Goal: Task Accomplishment & Management: Manage account settings

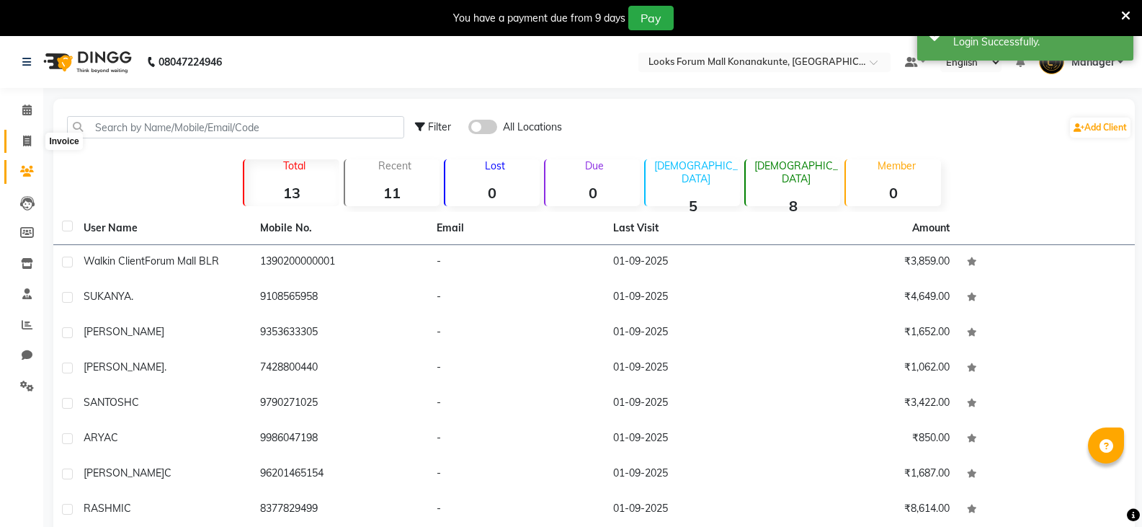
click at [27, 138] on icon at bounding box center [27, 141] width 8 height 11
select select "service"
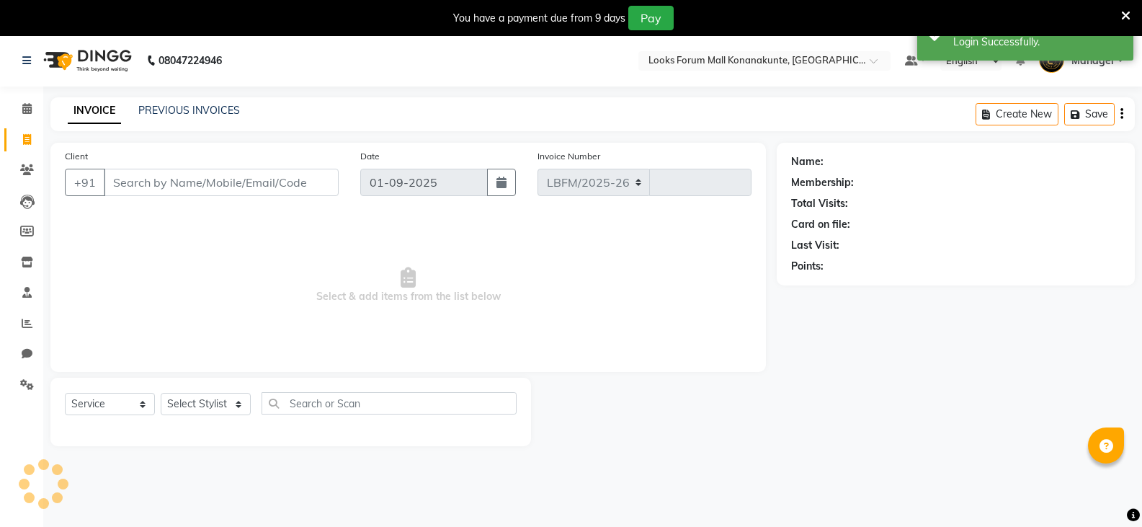
select select "8945"
type input "3073"
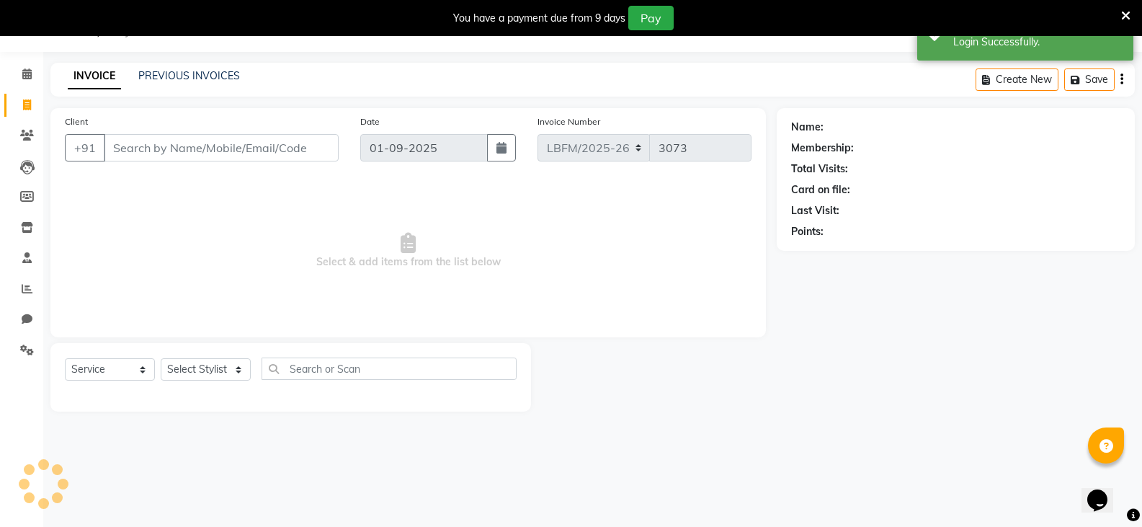
click at [205, 148] on input "Client" at bounding box center [221, 147] width 235 height 27
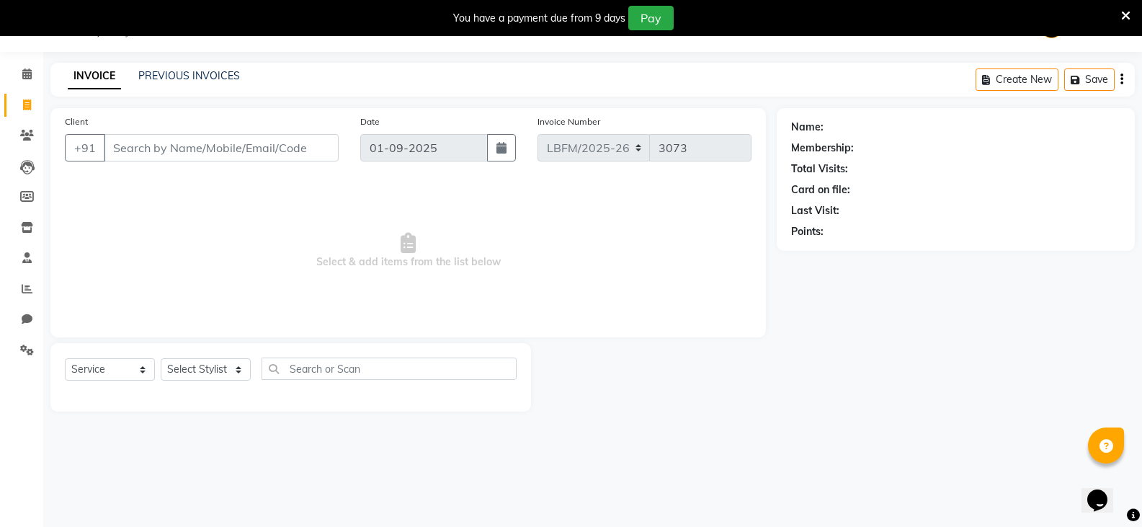
click at [288, 128] on div "Client +91" at bounding box center [202, 143] width 296 height 59
click at [288, 138] on input "Client" at bounding box center [221, 147] width 235 height 27
type input "7893202365"
click at [301, 157] on button "Add Client" at bounding box center [302, 147] width 74 height 27
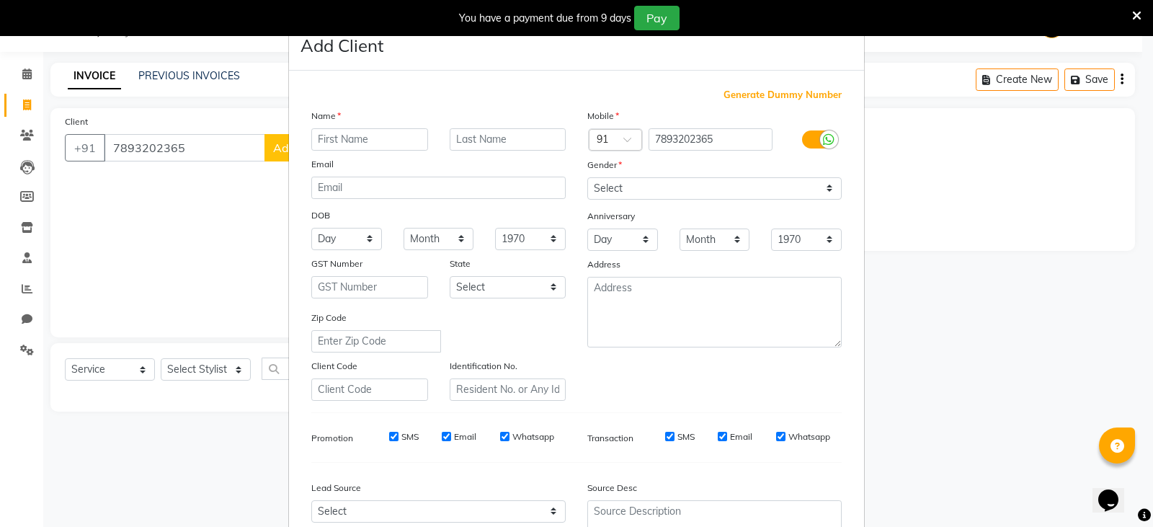
click at [399, 141] on input "text" at bounding box center [369, 139] width 117 height 22
type input "jyoti"
type input "c"
click at [644, 187] on select "Select [DEMOGRAPHIC_DATA] [DEMOGRAPHIC_DATA] Other Prefer Not To Say" at bounding box center [714, 188] width 254 height 22
select select "[DEMOGRAPHIC_DATA]"
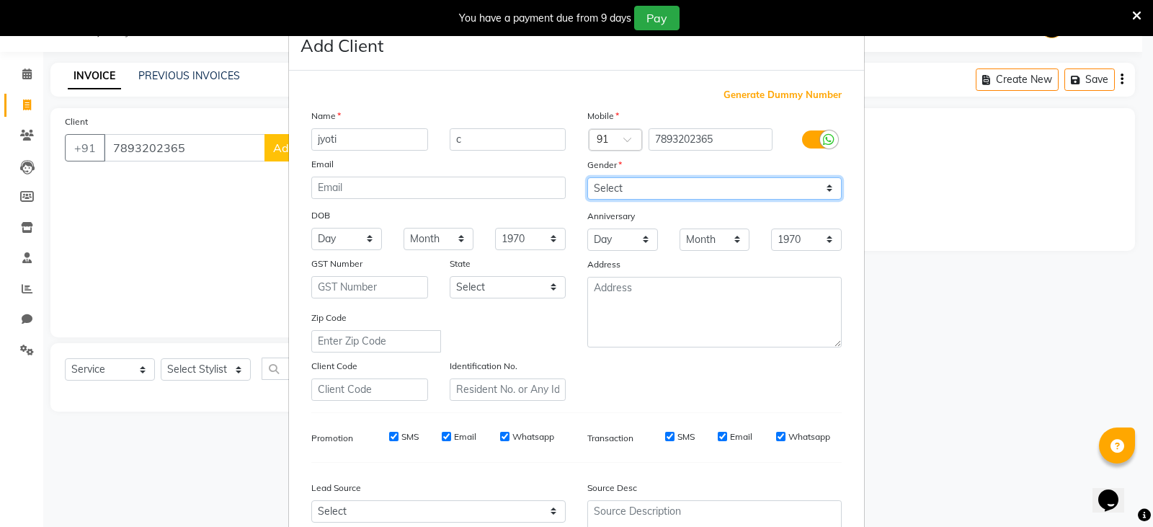
click at [587, 177] on select "Select [DEMOGRAPHIC_DATA] [DEMOGRAPHIC_DATA] Other Prefer Not To Say" at bounding box center [714, 188] width 254 height 22
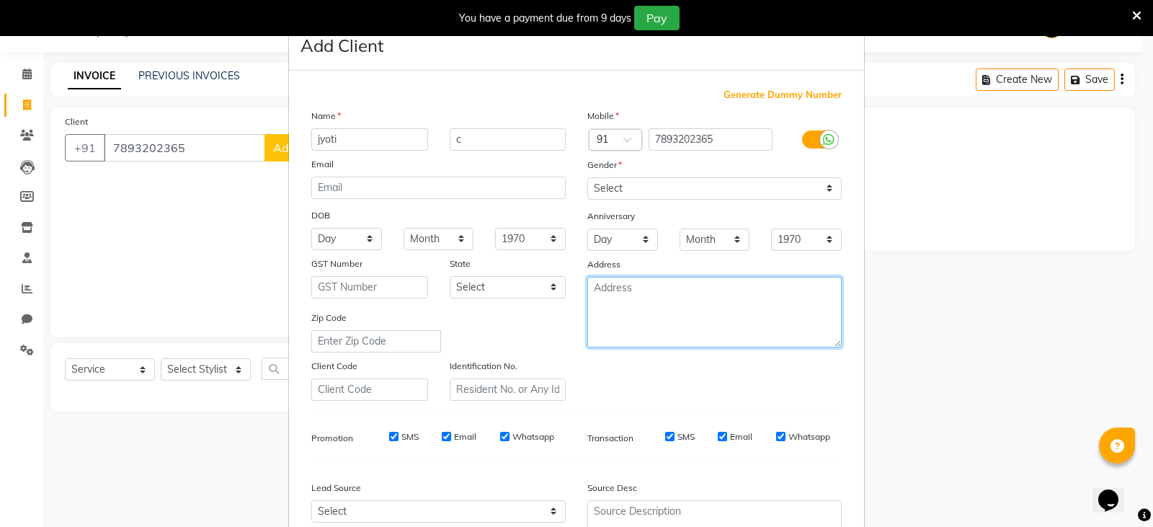
click at [618, 288] on textarea at bounding box center [714, 312] width 254 height 71
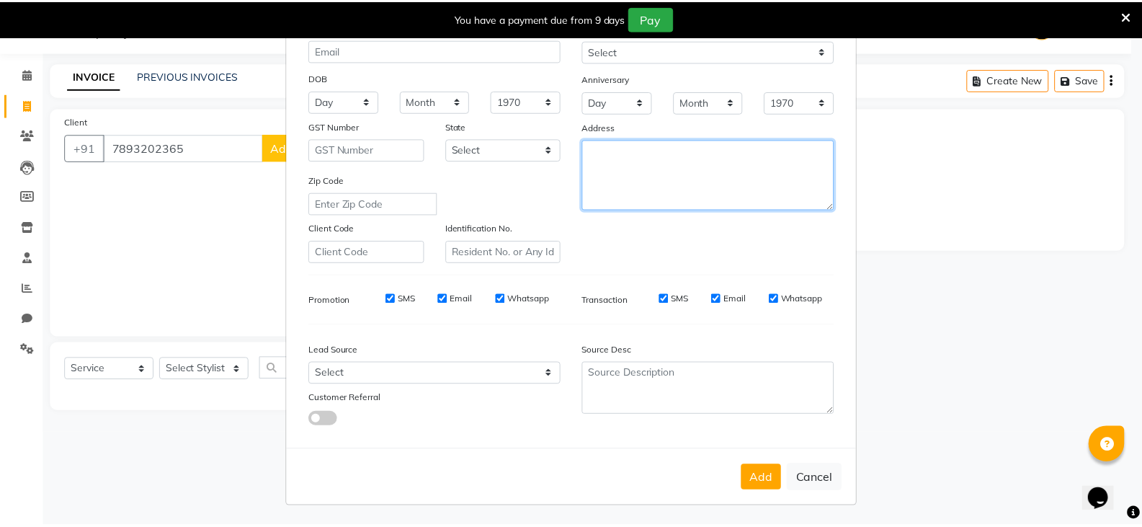
scroll to position [138, 0]
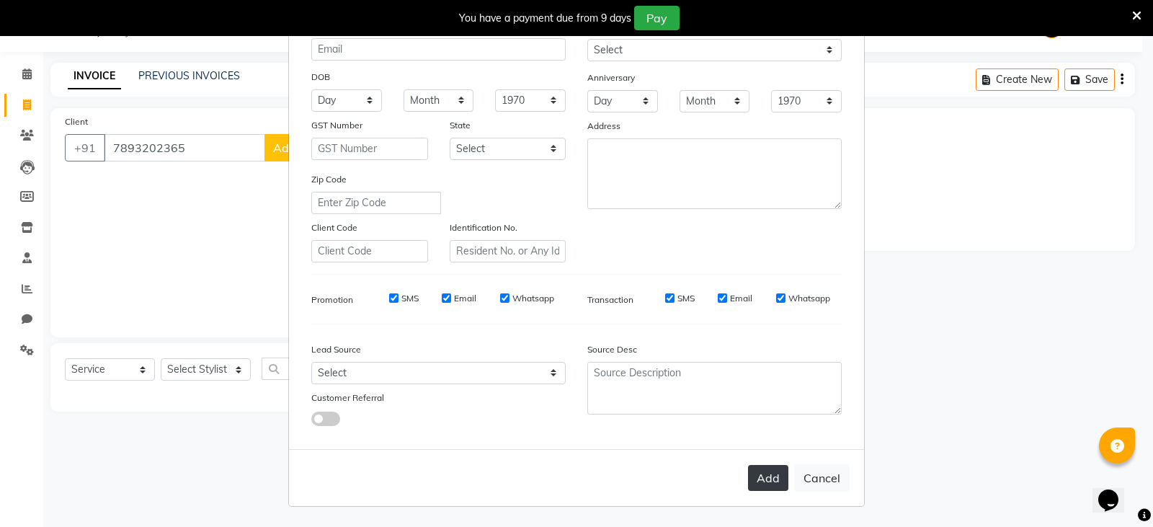
click at [765, 484] on button "Add" at bounding box center [768, 478] width 40 height 26
select select
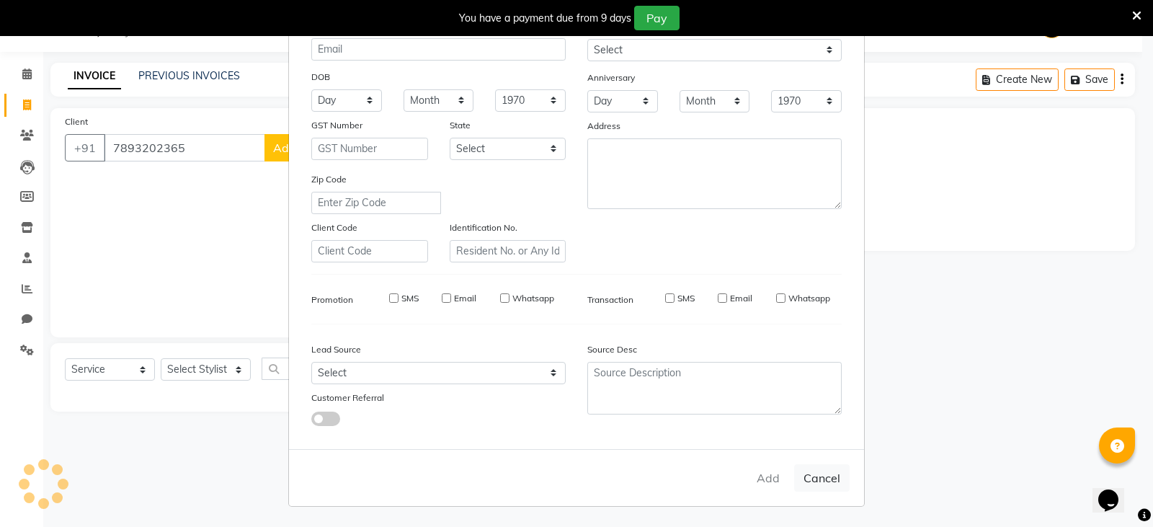
select select
checkbox input "false"
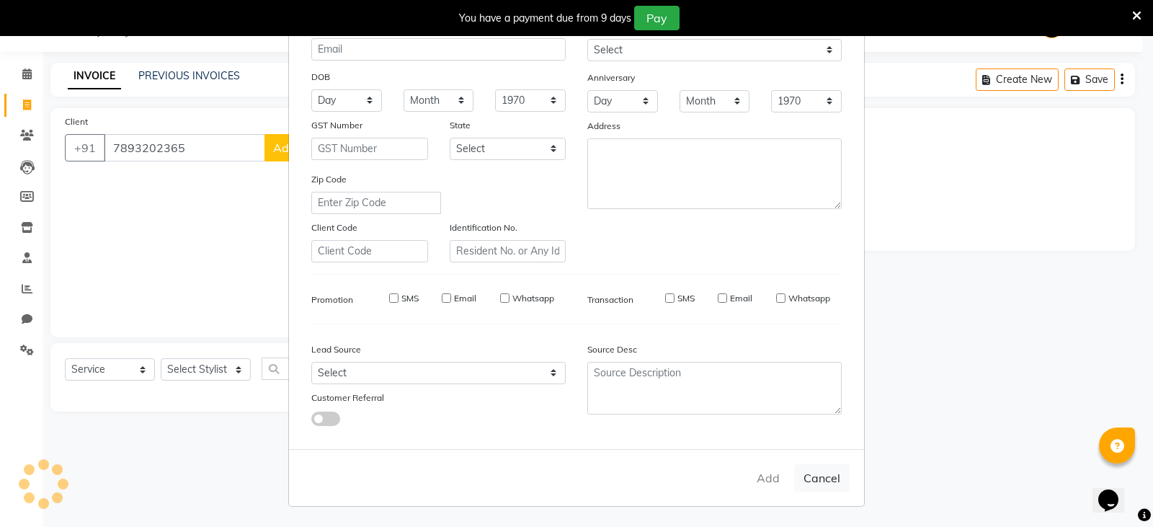
checkbox input "false"
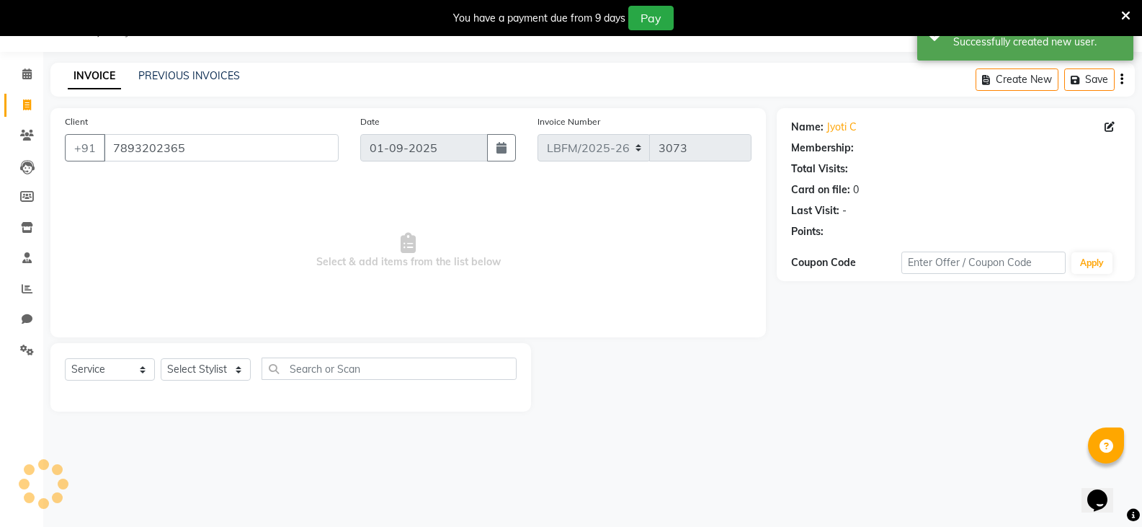
select select "1: Object"
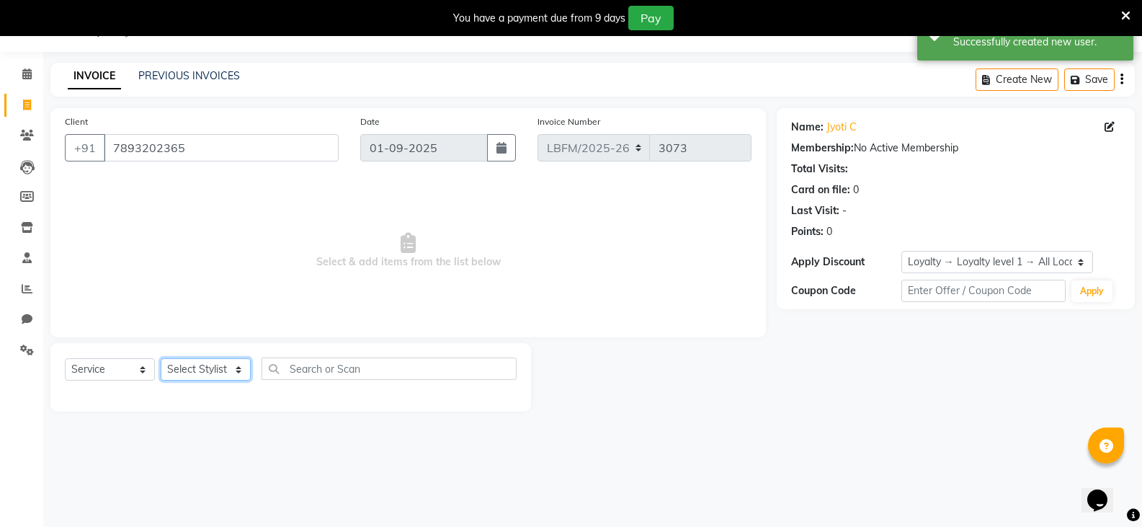
click at [211, 375] on select "Select Stylist Ananya_Nails [PERSON_NAME] Bijen Bishop_Mgr Counter Sales Manage…" at bounding box center [206, 369] width 90 height 22
select select "90397"
click at [161, 358] on select "Select Stylist Ananya_Nails [PERSON_NAME] Bijen Bishop_Mgr Counter Sales Manage…" at bounding box center [206, 369] width 90 height 22
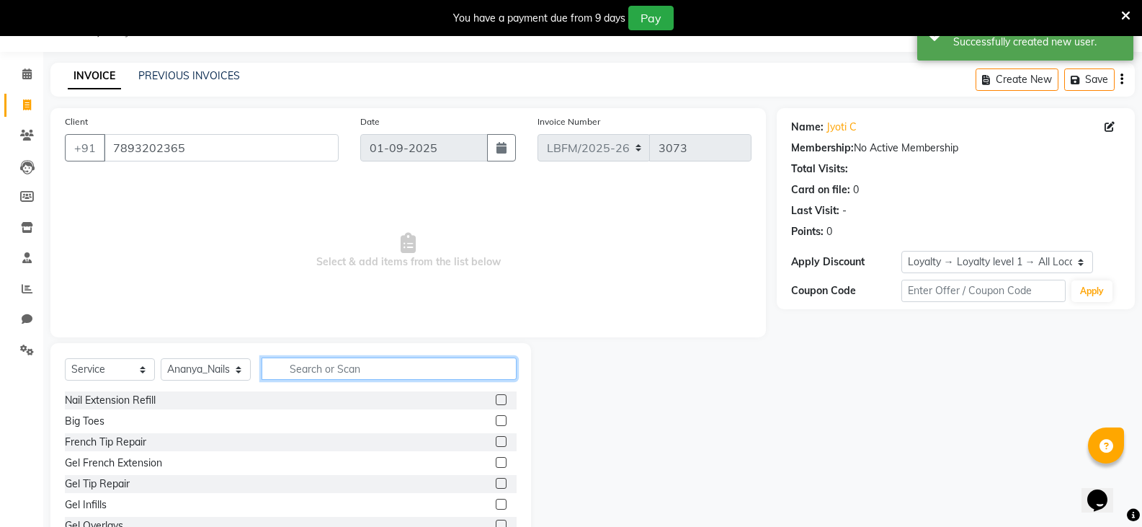
click at [372, 367] on input "text" at bounding box center [389, 368] width 255 height 22
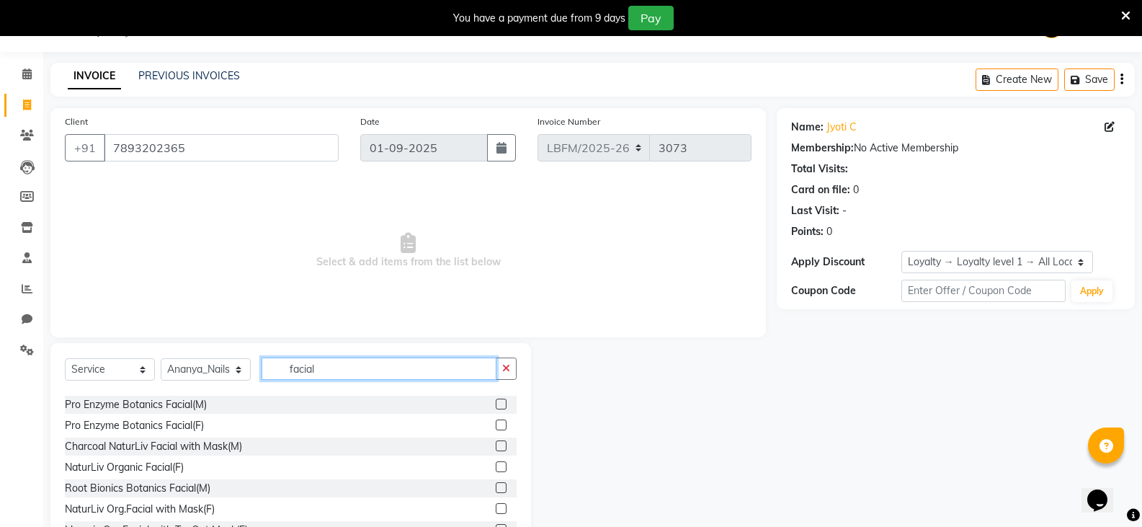
scroll to position [216, 0]
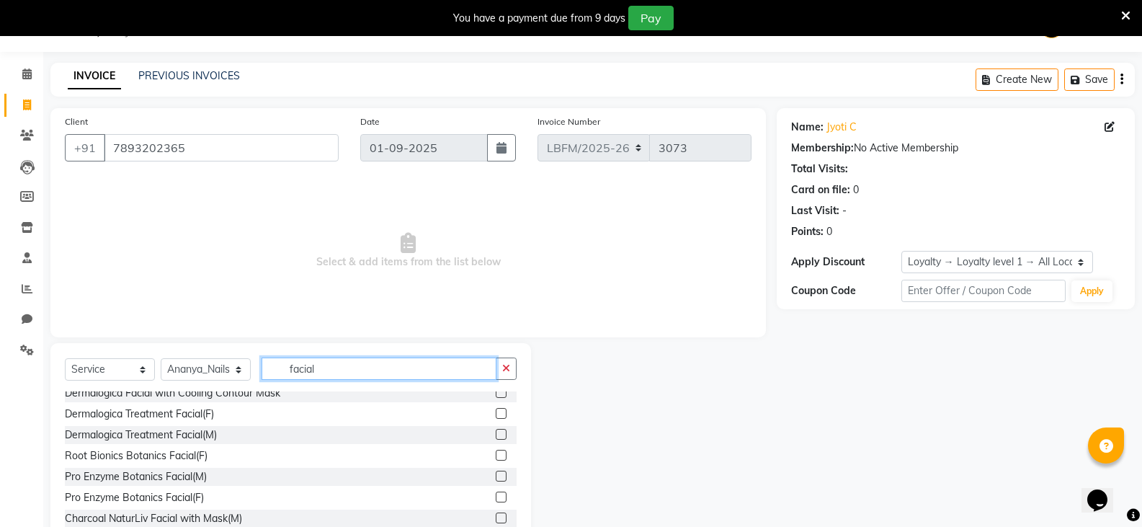
type input "facial"
click at [496, 414] on label at bounding box center [501, 413] width 11 height 11
click at [496, 414] on input "checkbox" at bounding box center [500, 413] width 9 height 9
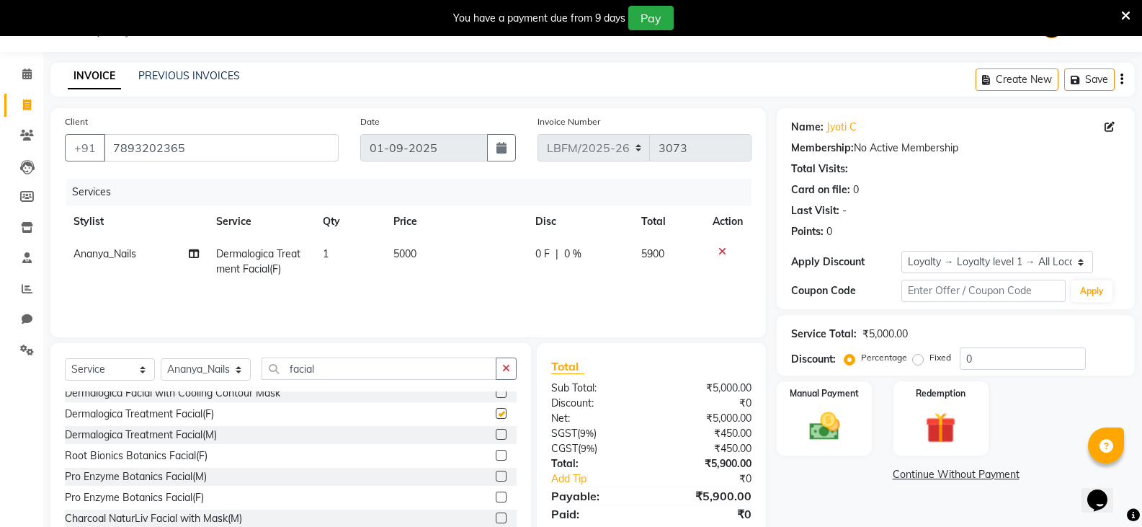
checkbox input "false"
click at [430, 253] on td "5000" at bounding box center [455, 262] width 141 height 48
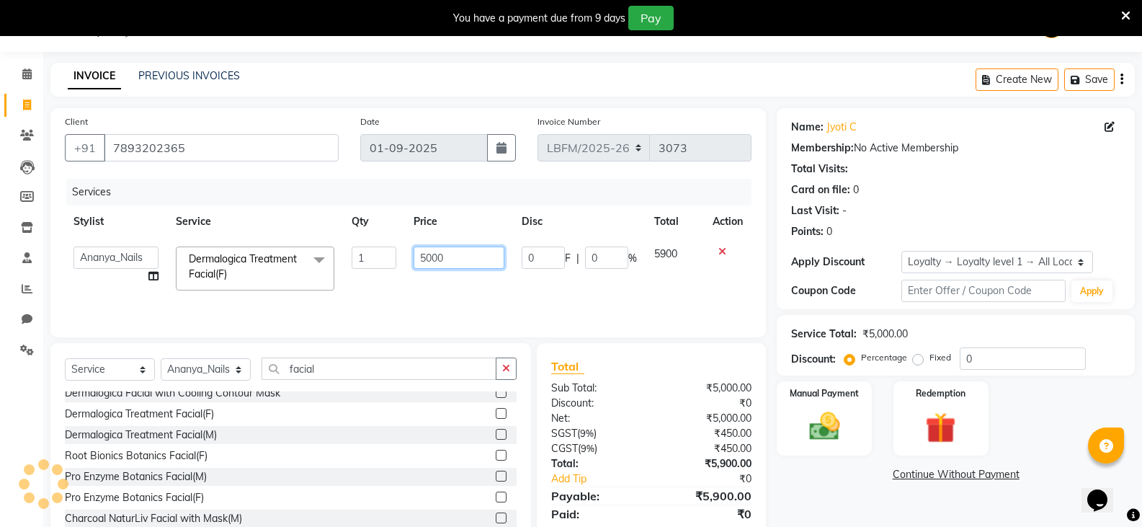
click at [426, 257] on input "5000" at bounding box center [459, 258] width 90 height 22
type input "6000"
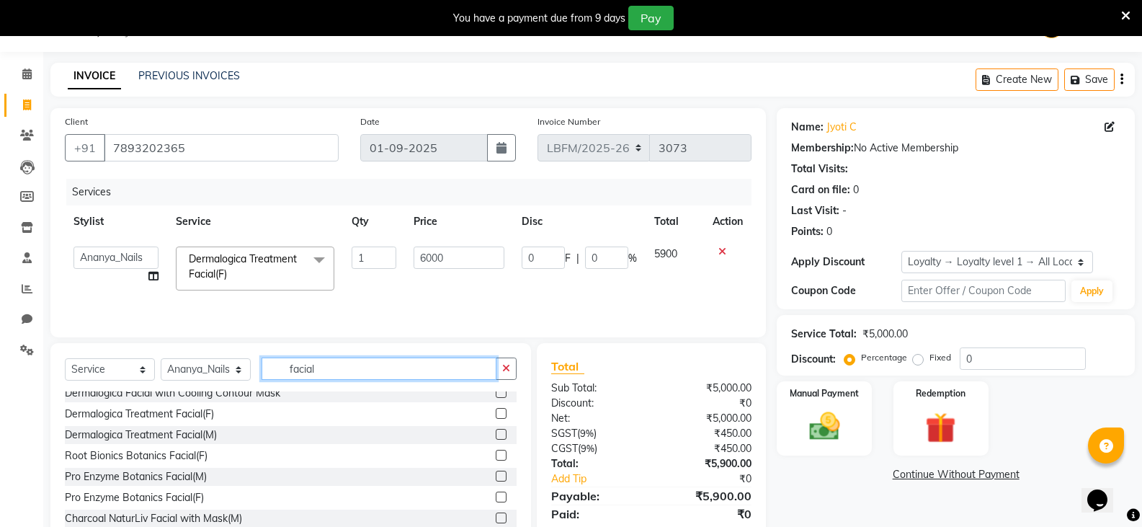
click at [357, 375] on input "facial" at bounding box center [379, 368] width 235 height 22
click at [357, 374] on input "facial" at bounding box center [379, 368] width 235 height 22
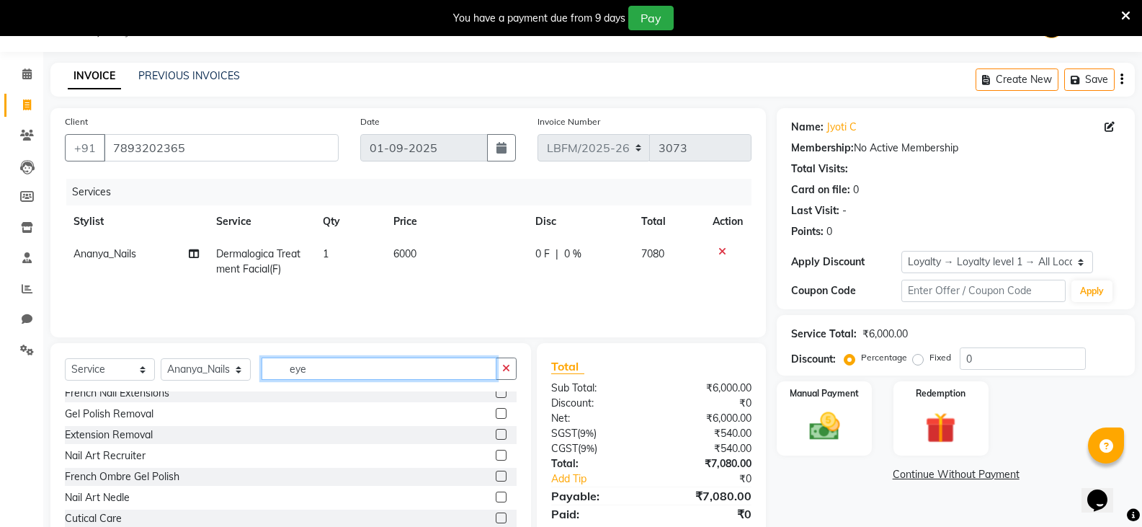
scroll to position [86, 0]
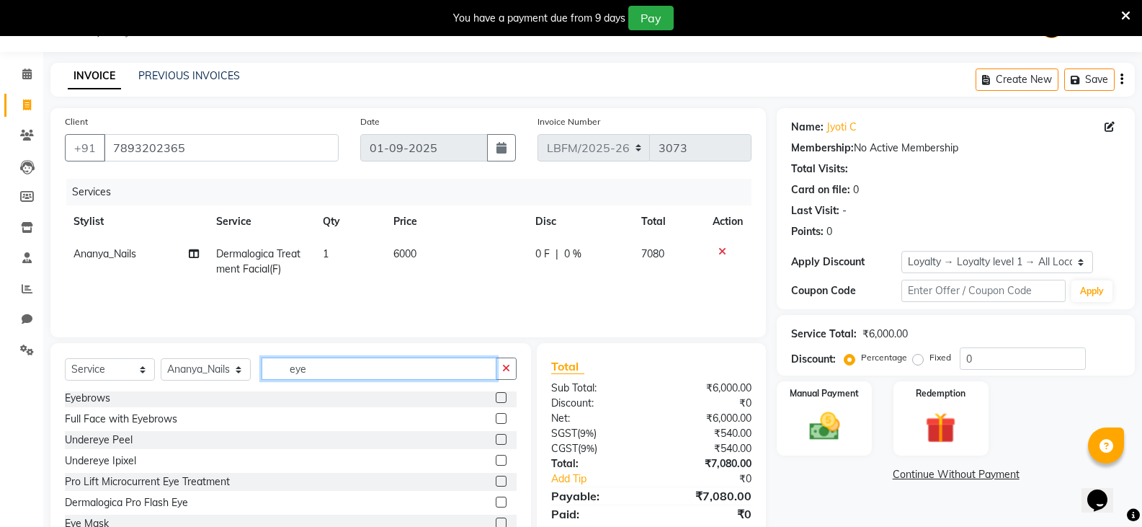
type input "eye"
click at [496, 399] on label at bounding box center [501, 397] width 11 height 11
click at [496, 399] on input "checkbox" at bounding box center [500, 398] width 9 height 9
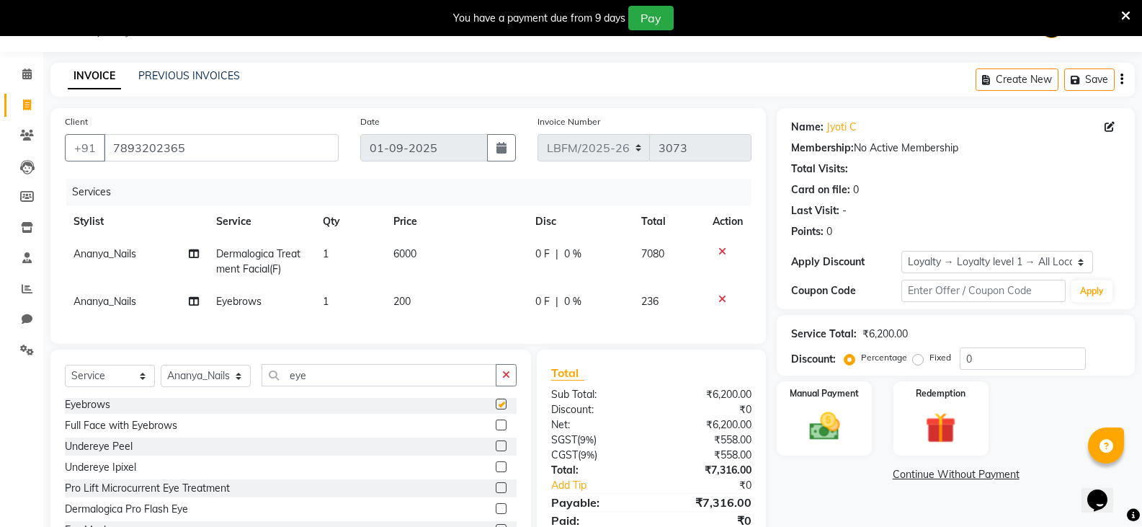
checkbox input "false"
click at [417, 257] on span "6000" at bounding box center [405, 253] width 23 height 13
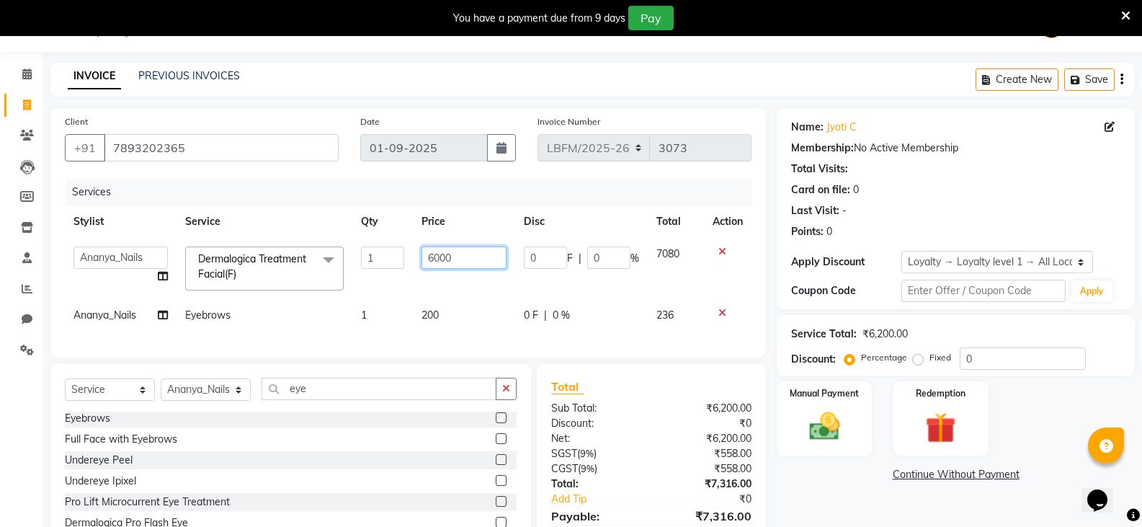
click at [441, 262] on input "6000" at bounding box center [464, 258] width 84 height 22
type input "6500"
click at [437, 312] on td "200" at bounding box center [464, 315] width 102 height 32
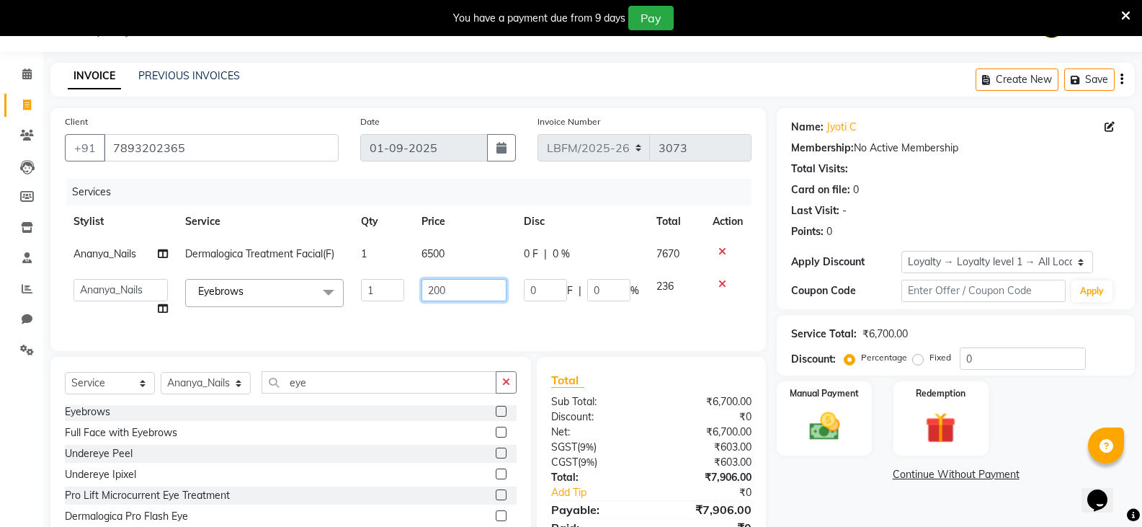
click at [438, 294] on input "200" at bounding box center [464, 290] width 84 height 22
type input "100"
click at [817, 423] on img at bounding box center [824, 426] width 51 height 37
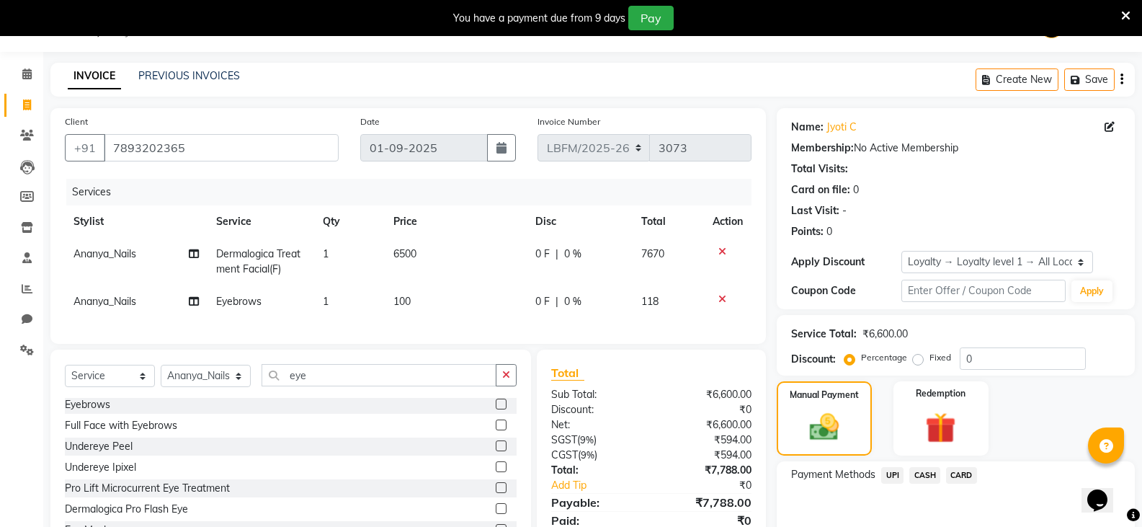
click at [925, 471] on span "CASH" at bounding box center [925, 475] width 31 height 17
click at [179, 146] on input "7893202365" at bounding box center [221, 147] width 235 height 27
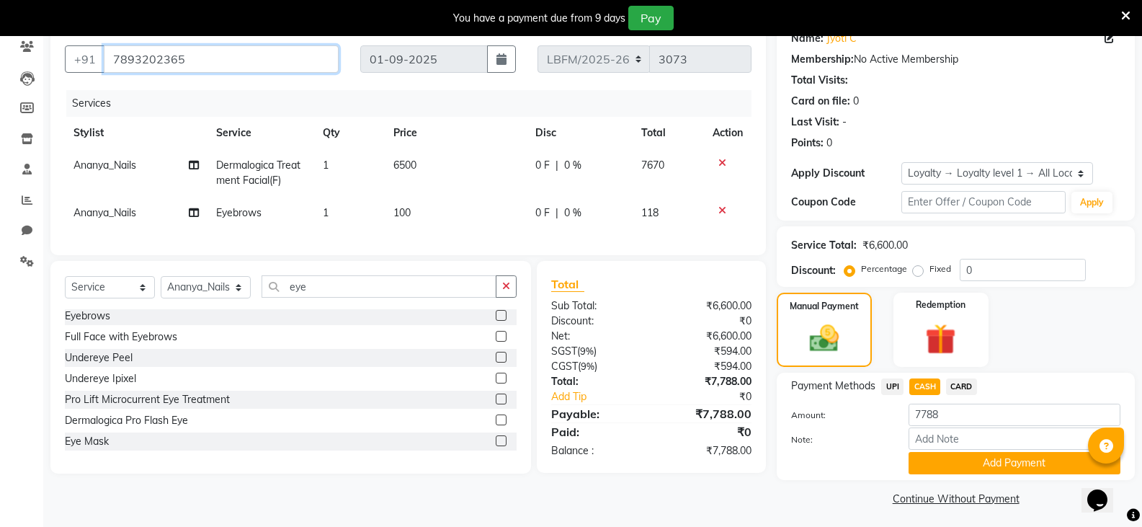
scroll to position [129, 0]
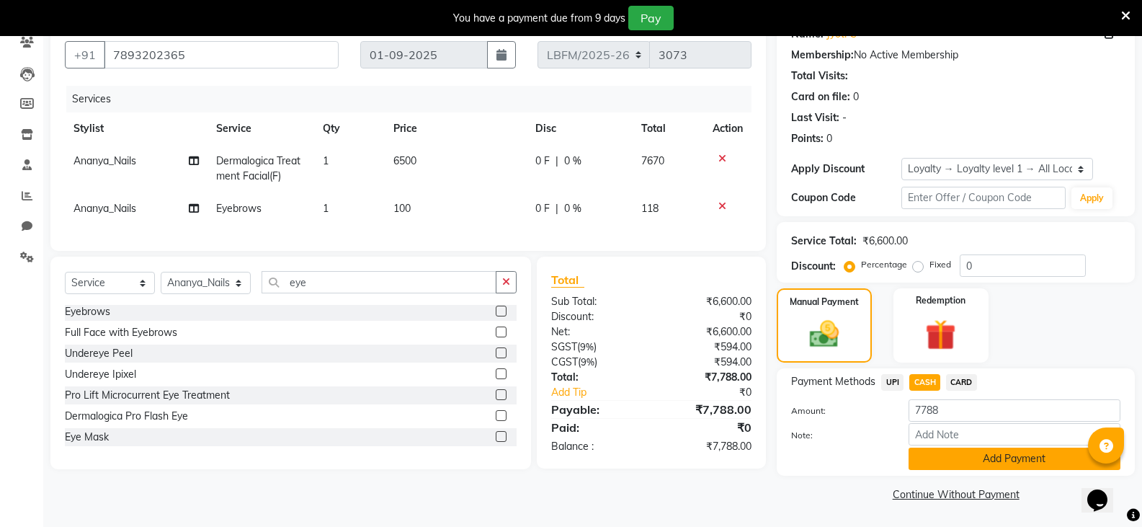
click at [926, 453] on button "Add Payment" at bounding box center [1015, 459] width 212 height 22
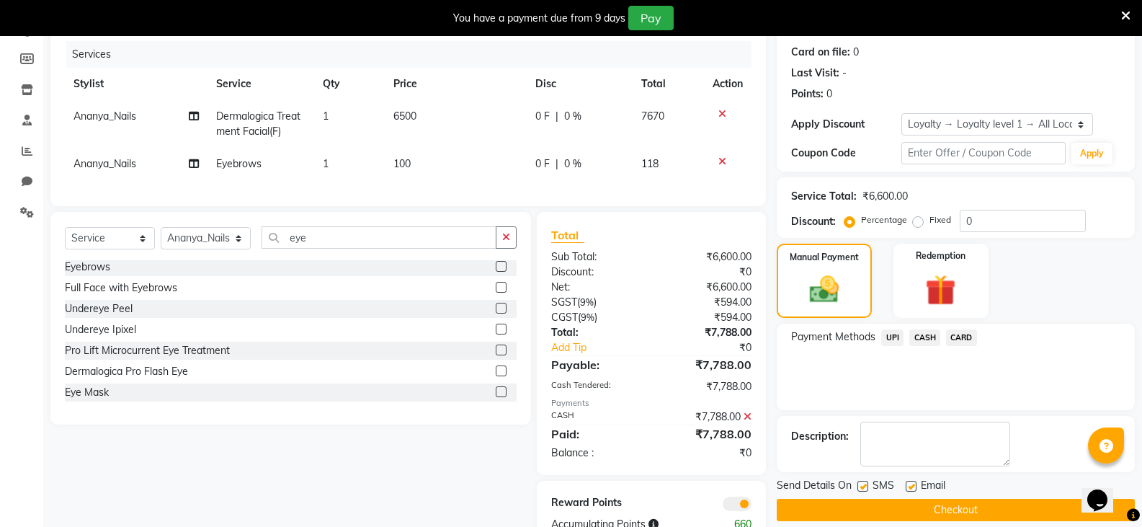
scroll to position [226, 0]
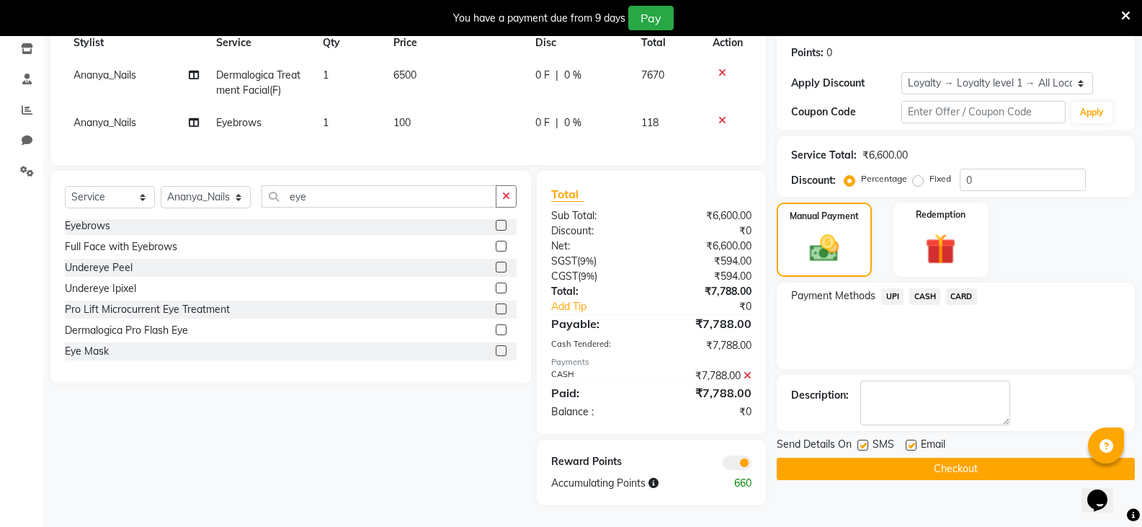
click at [933, 288] on span "CASH" at bounding box center [925, 296] width 31 height 17
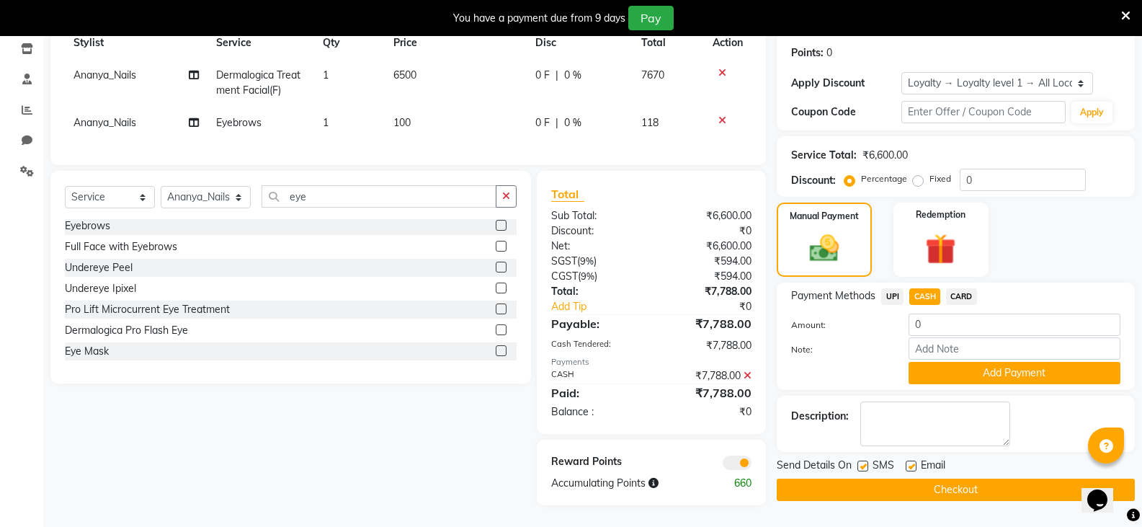
click at [855, 479] on button "Checkout" at bounding box center [956, 490] width 358 height 22
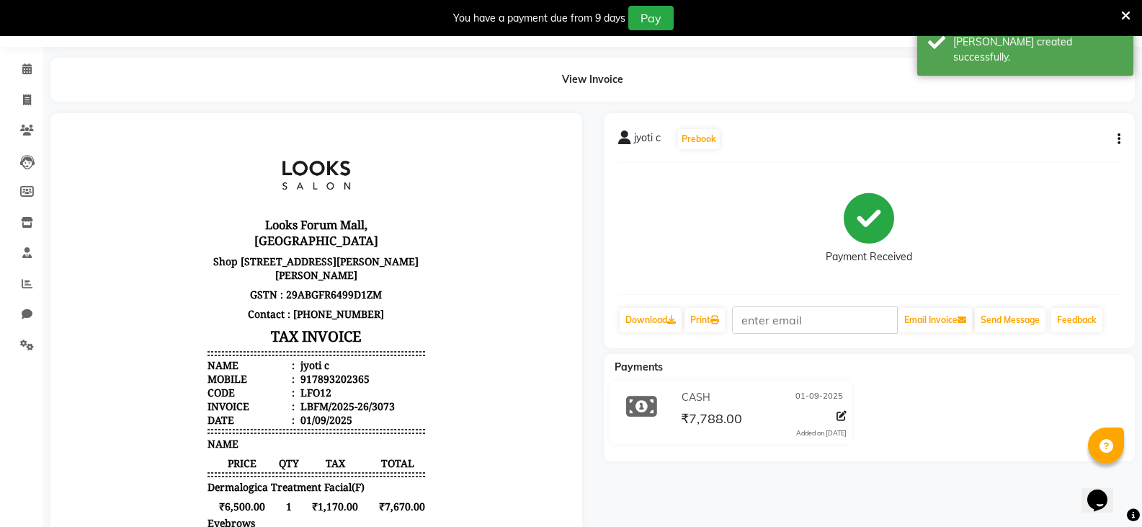
scroll to position [9, 0]
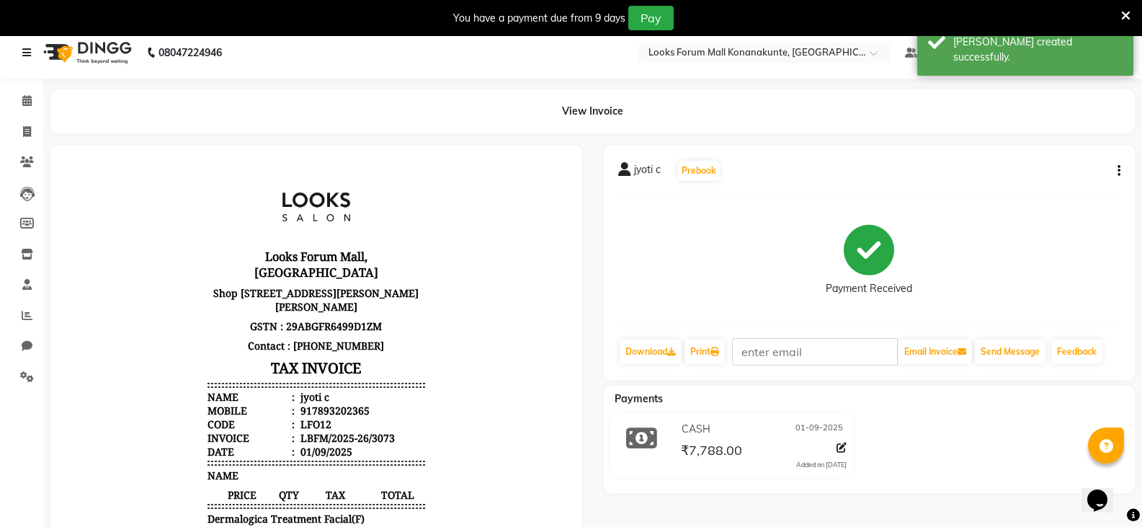
click at [28, 58] on link at bounding box center [29, 52] width 14 height 40
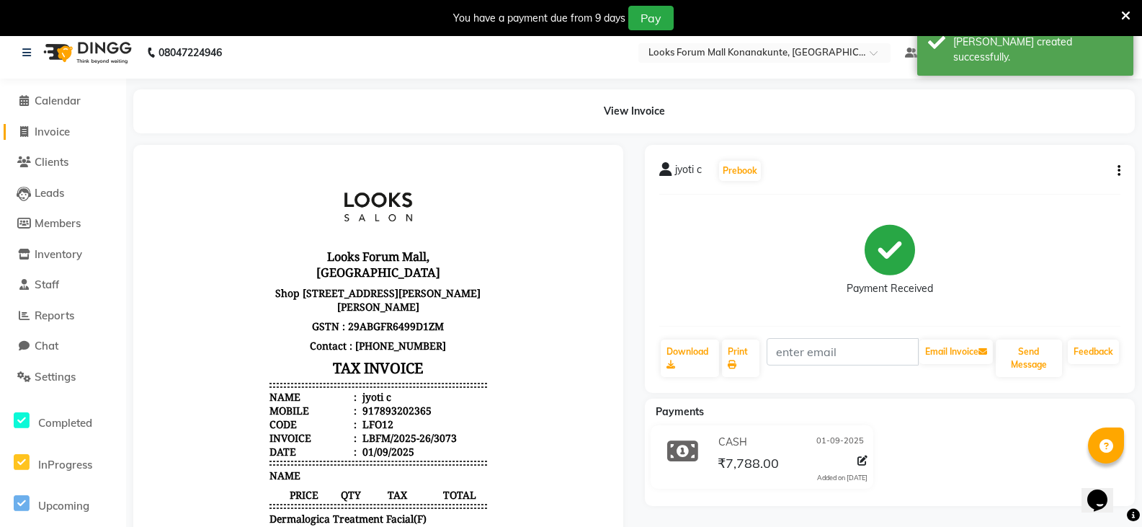
click at [52, 133] on span "Invoice" at bounding box center [52, 132] width 35 height 14
select select "service"
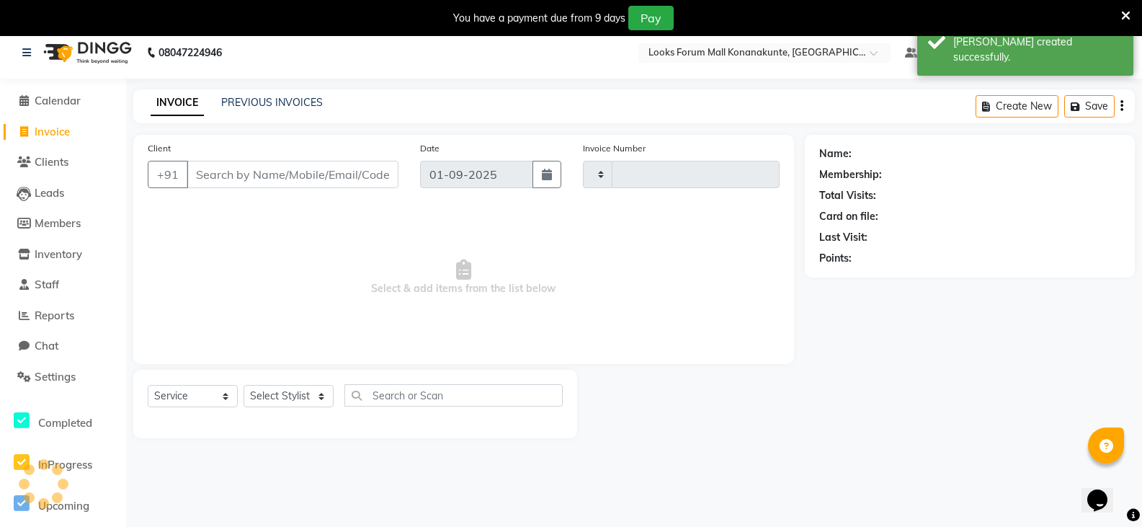
scroll to position [36, 0]
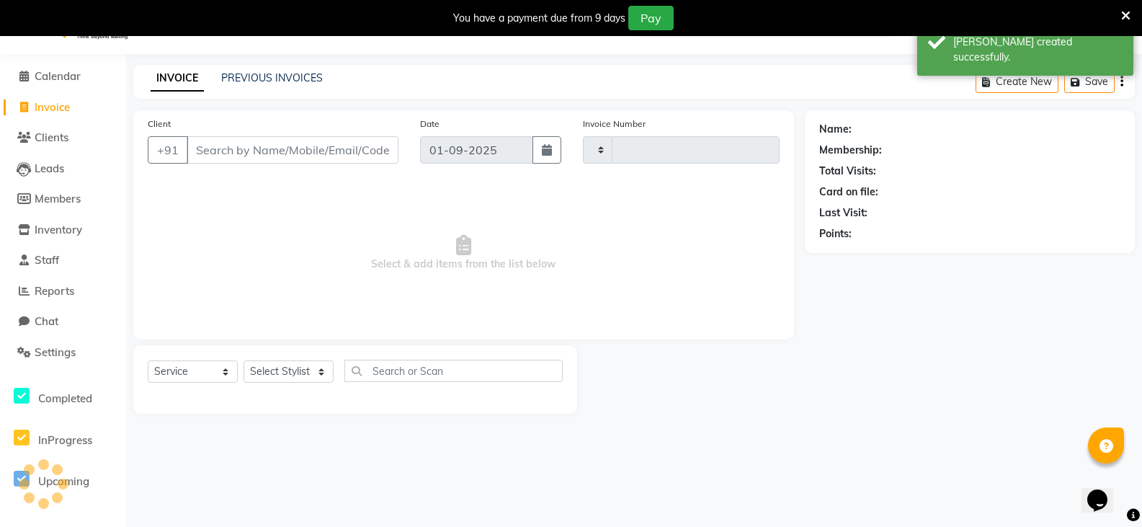
type input "3074"
select select "8945"
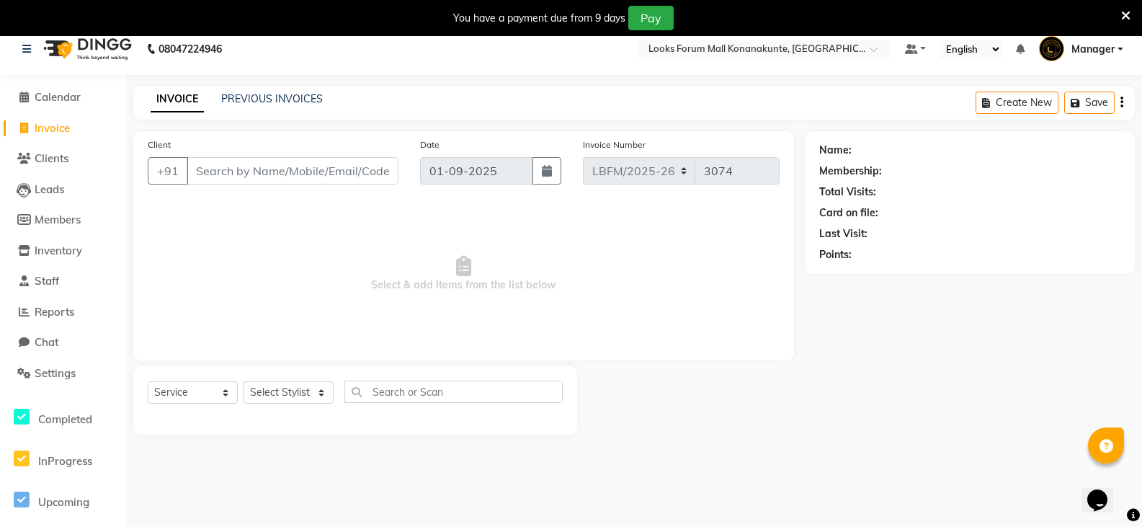
scroll to position [0, 0]
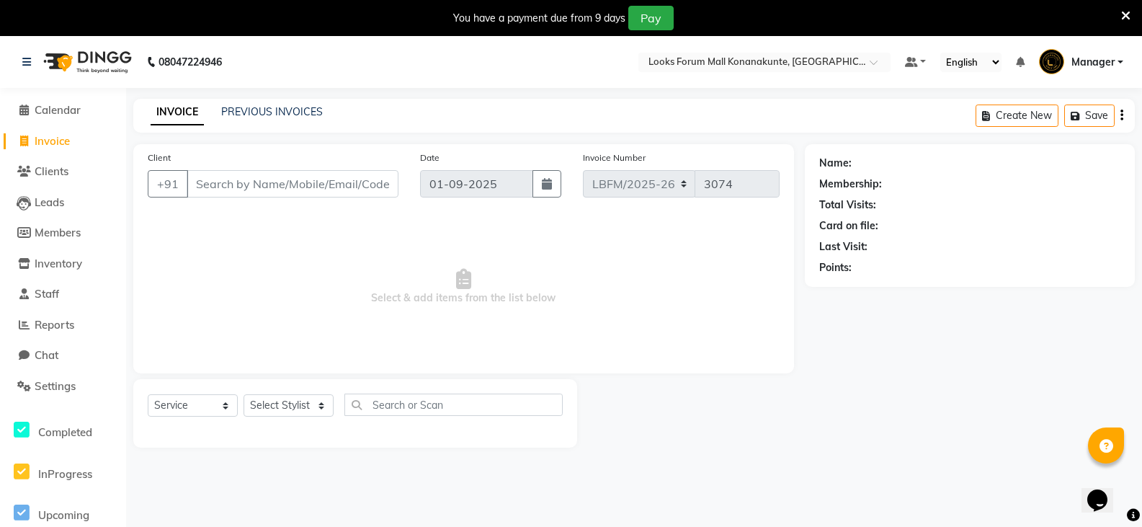
click at [102, 64] on img at bounding box center [86, 62] width 99 height 40
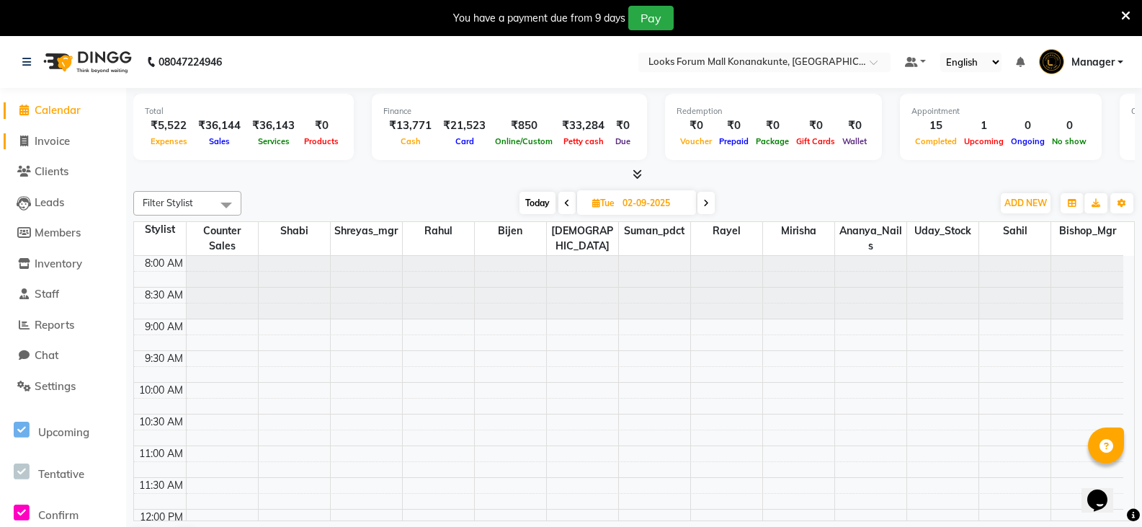
click at [61, 143] on span "Invoice" at bounding box center [52, 141] width 35 height 14
select select "service"
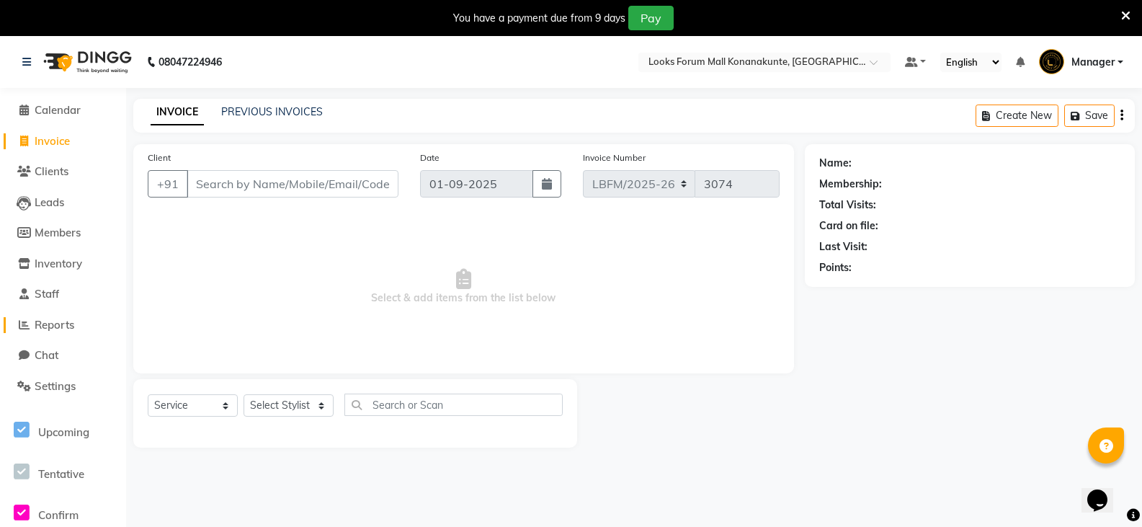
click at [61, 322] on span "Reports" at bounding box center [55, 325] width 40 height 14
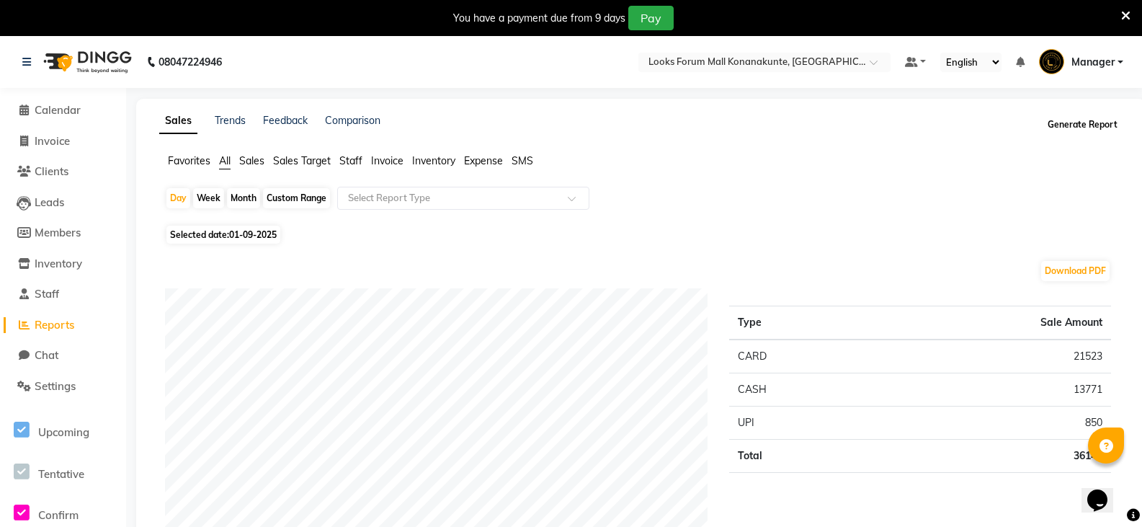
click at [1071, 120] on button "Generate Report" at bounding box center [1082, 125] width 77 height 20
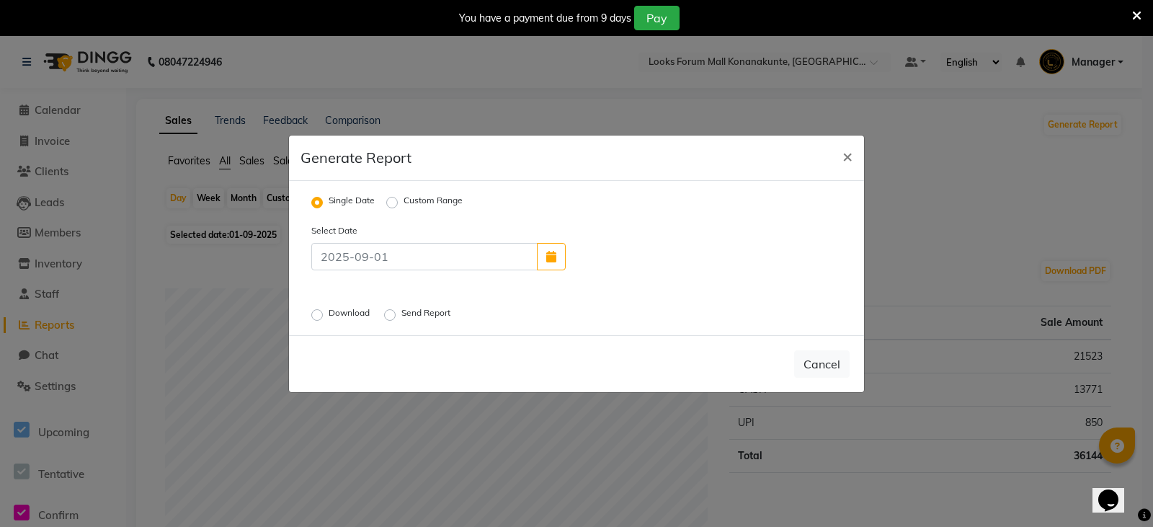
click at [401, 314] on label "Send Report" at bounding box center [427, 314] width 52 height 17
click at [394, 314] on input "Send Report" at bounding box center [392, 314] width 10 height 10
click at [808, 367] on button "Send" at bounding box center [827, 364] width 45 height 26
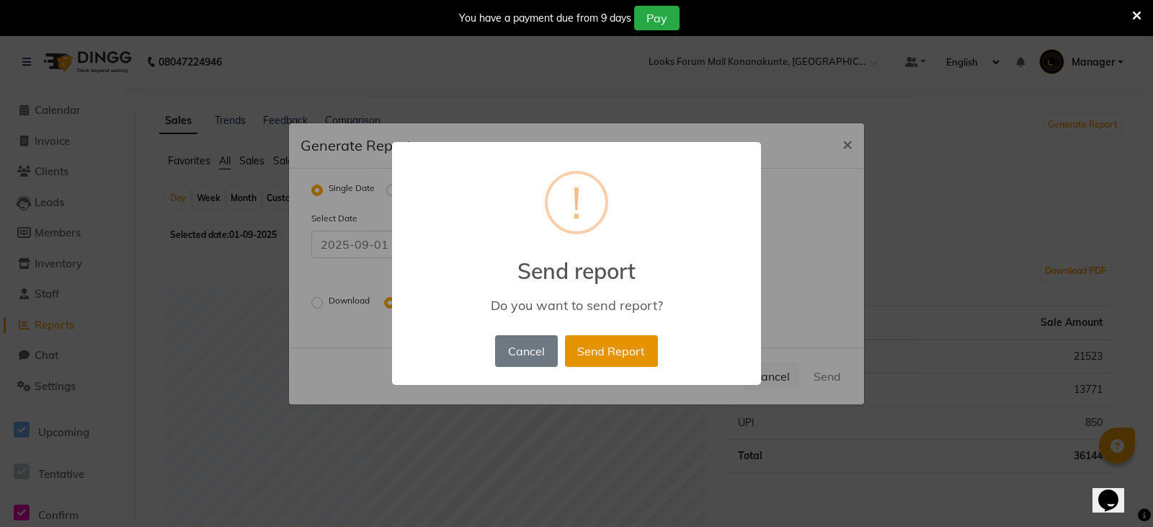
click at [590, 347] on button "Send Report" at bounding box center [611, 351] width 93 height 32
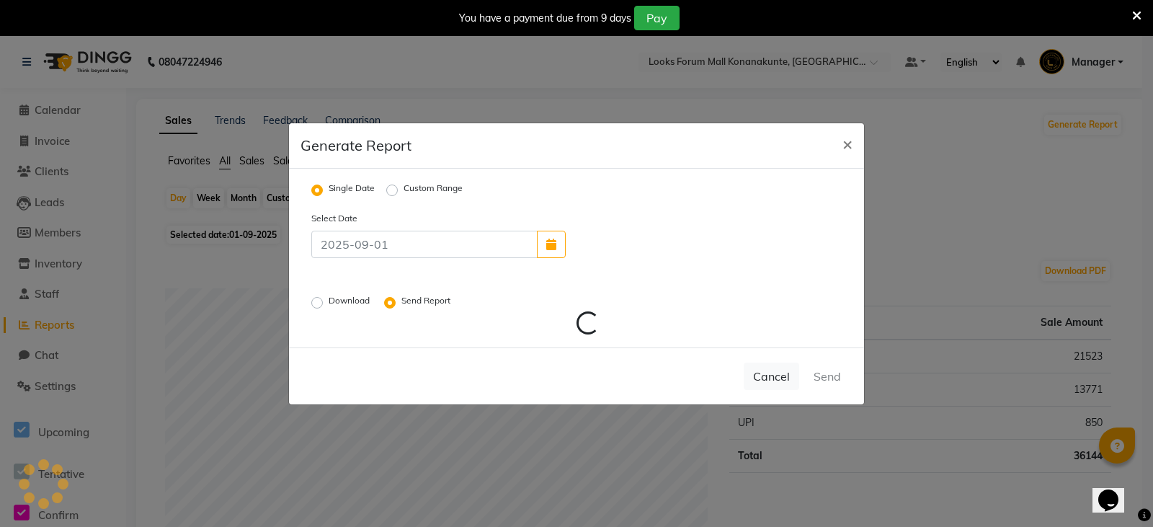
radio input "false"
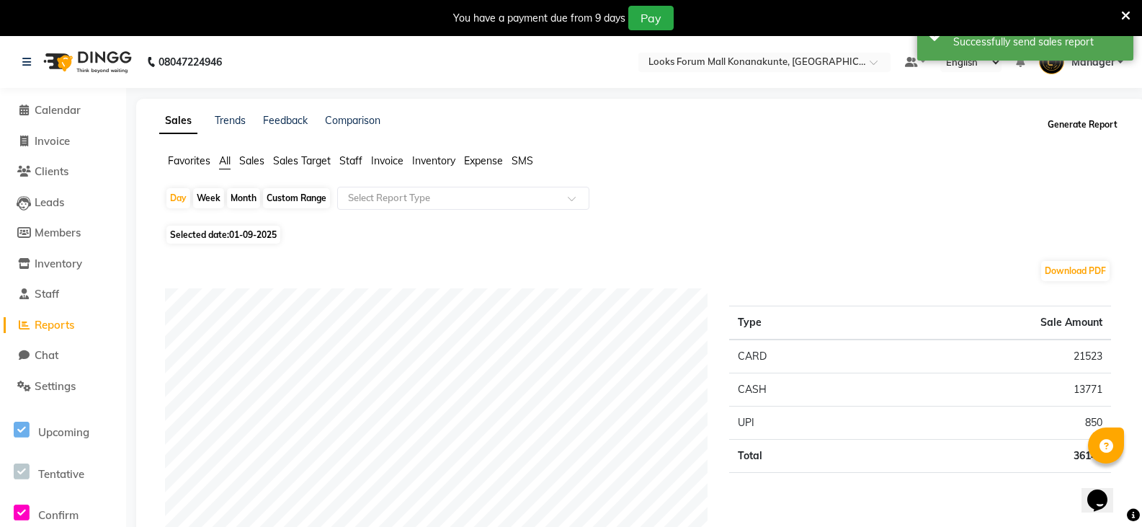
click at [1066, 123] on button "Generate Report" at bounding box center [1082, 125] width 77 height 20
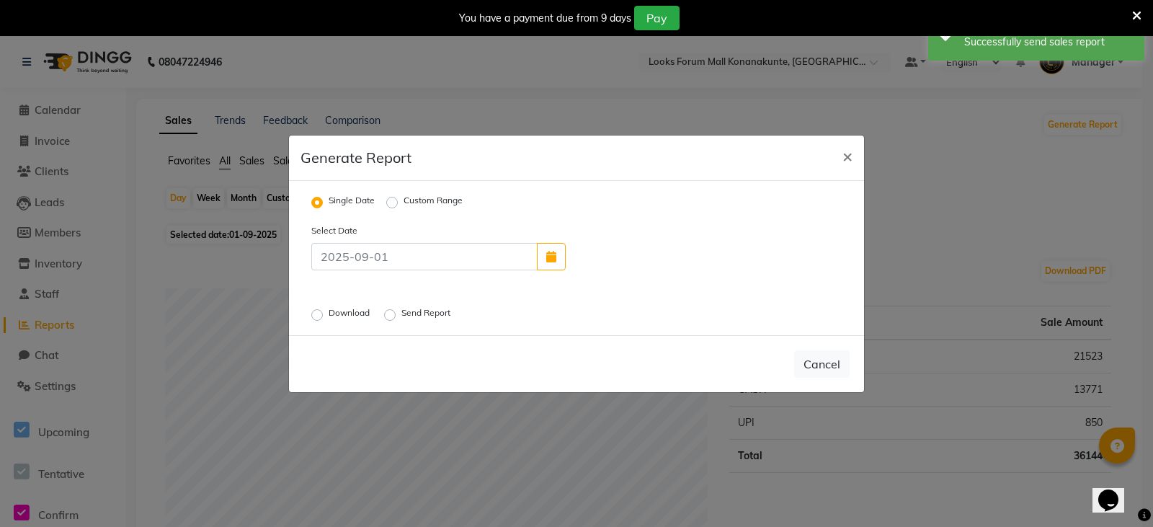
click at [329, 315] on label "Download" at bounding box center [351, 314] width 44 height 17
click at [319, 315] on input "Download" at bounding box center [319, 314] width 10 height 10
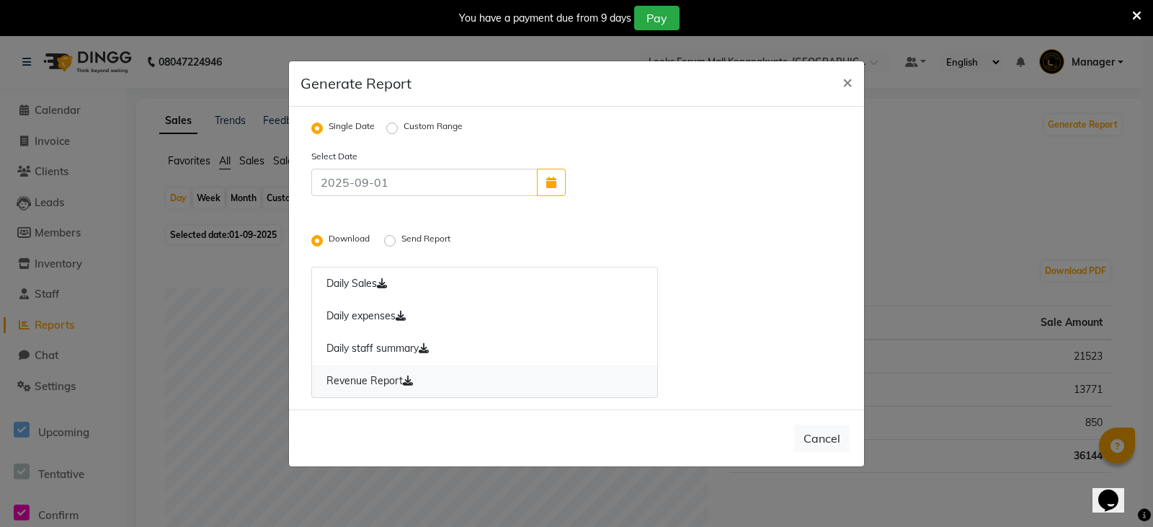
click at [381, 383] on link "Revenue Report" at bounding box center [484, 381] width 347 height 33
click at [843, 80] on span "×" at bounding box center [848, 82] width 10 height 22
radio input "false"
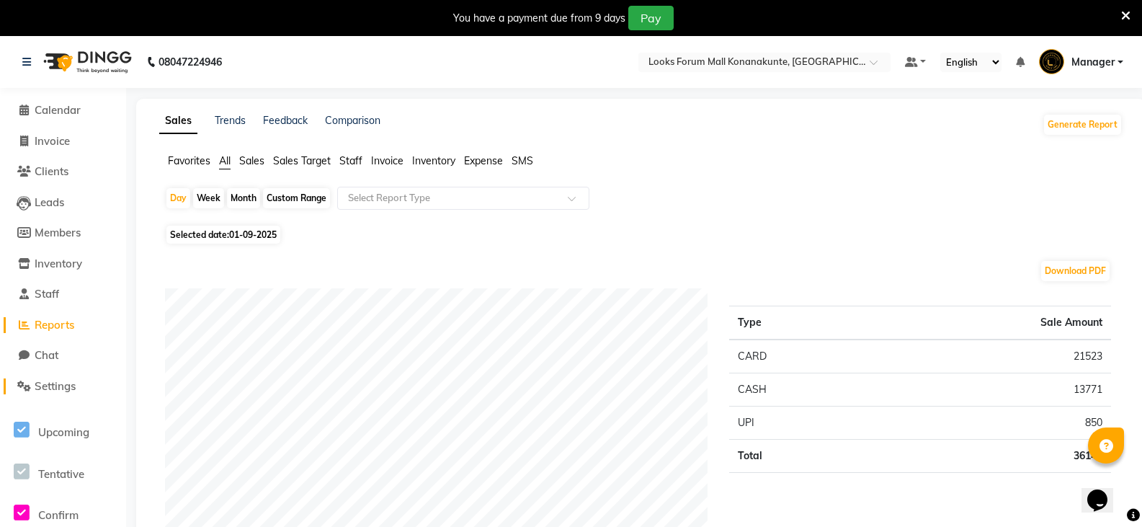
click at [66, 385] on span "Settings" at bounding box center [55, 386] width 41 height 14
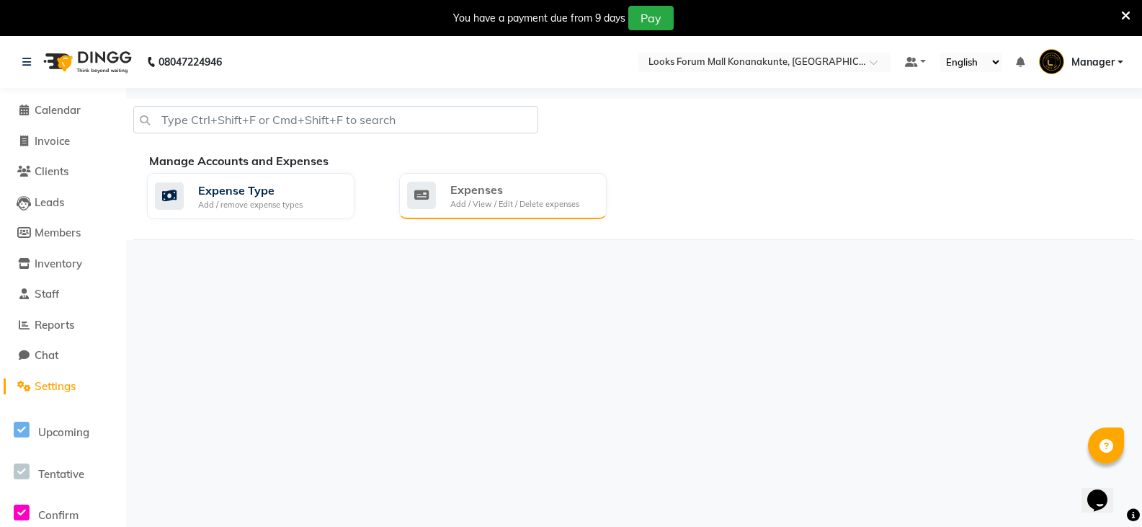
click at [493, 205] on div "Add / View / Edit / Delete expenses" at bounding box center [514, 204] width 129 height 12
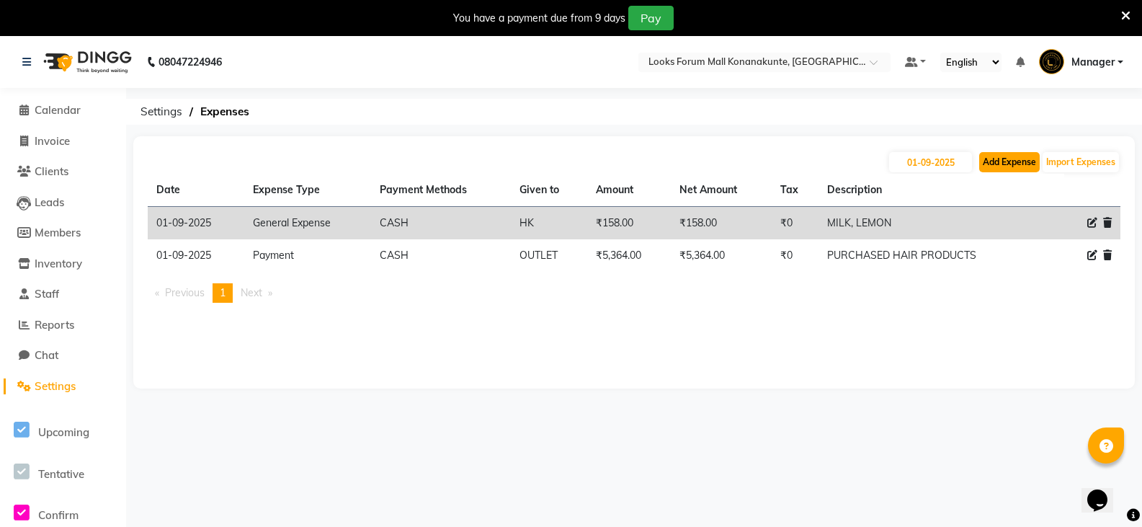
click at [1002, 156] on button "Add Expense" at bounding box center [1010, 162] width 61 height 20
select select "1"
select select "8119"
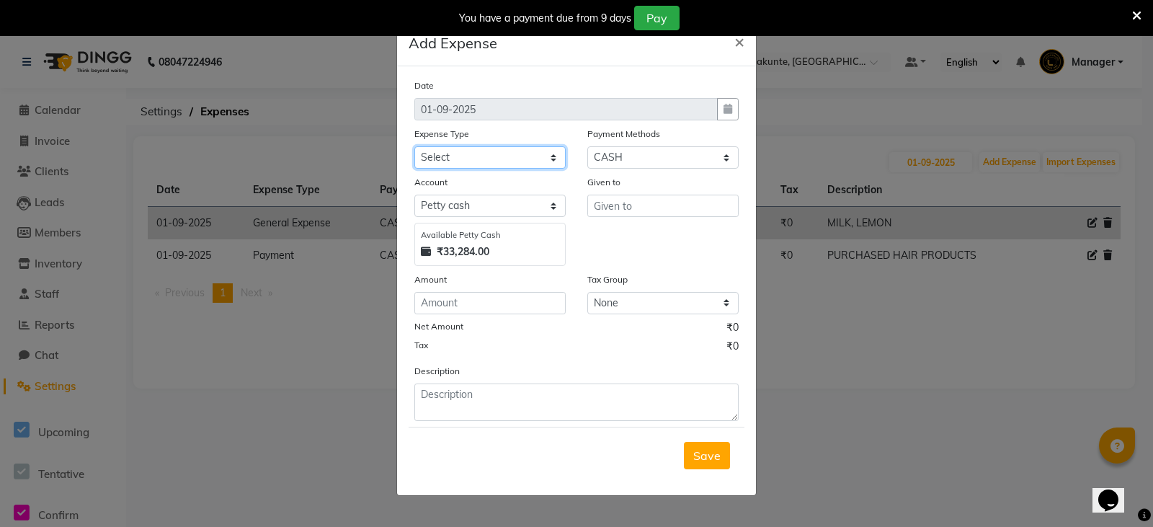
click at [523, 156] on select "Select Bank Deposit Blinkit Cash Handover CLIENT Client ordered food Client Ref…" at bounding box center [489, 157] width 151 height 22
select select "24372"
click at [414, 146] on select "Select Bank Deposit Blinkit Cash Handover CLIENT Client ordered food Client Ref…" at bounding box center [489, 157] width 151 height 22
click at [538, 304] on input "number" at bounding box center [489, 303] width 151 height 22
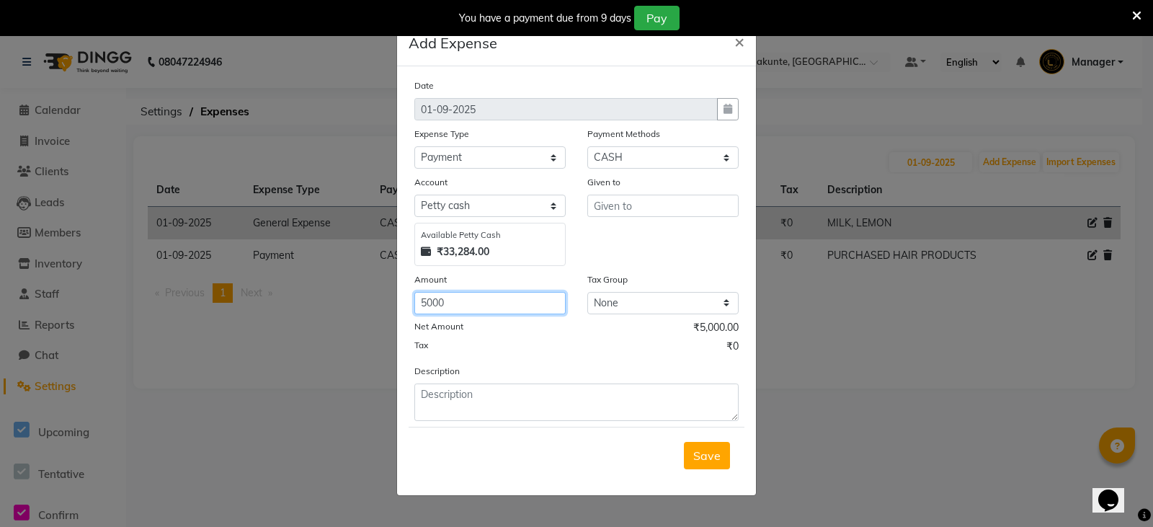
type input "5000"
click at [661, 203] on input "text" at bounding box center [662, 206] width 151 height 22
type input "vendor"
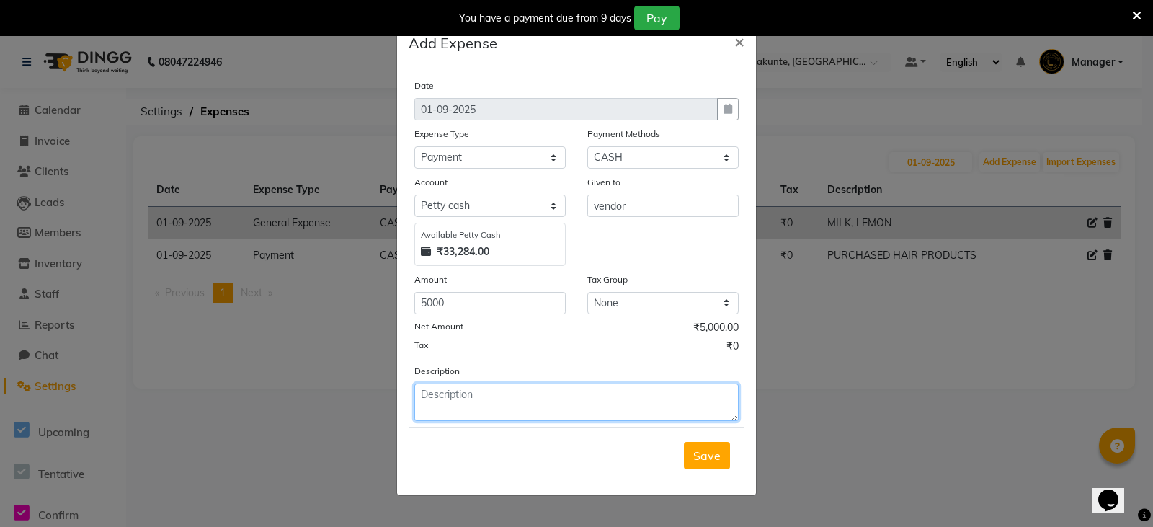
click at [522, 404] on textarea at bounding box center [576, 401] width 324 height 37
type textarea "purchased morrocan hair mask"
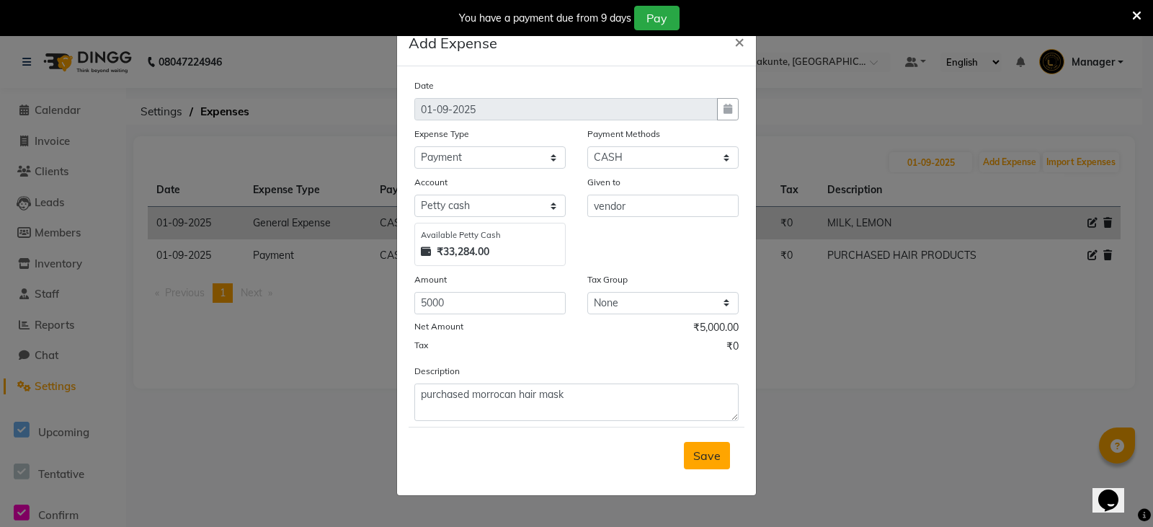
click at [703, 454] on span "Save" at bounding box center [706, 455] width 27 height 14
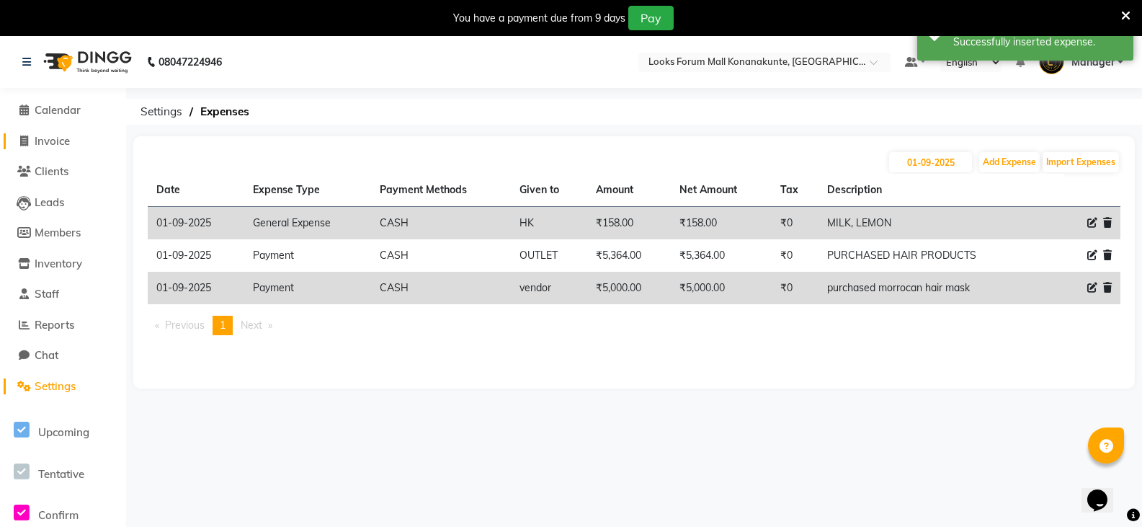
click at [61, 143] on span "Invoice" at bounding box center [52, 141] width 35 height 14
select select "service"
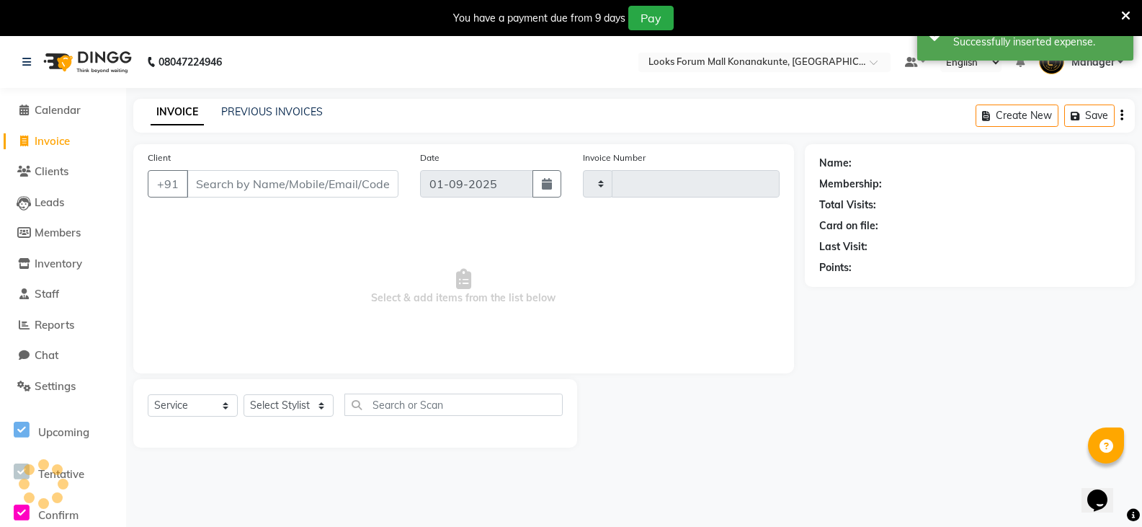
type input "3074"
select select "8945"
click at [59, 328] on span "Reports" at bounding box center [55, 325] width 40 height 14
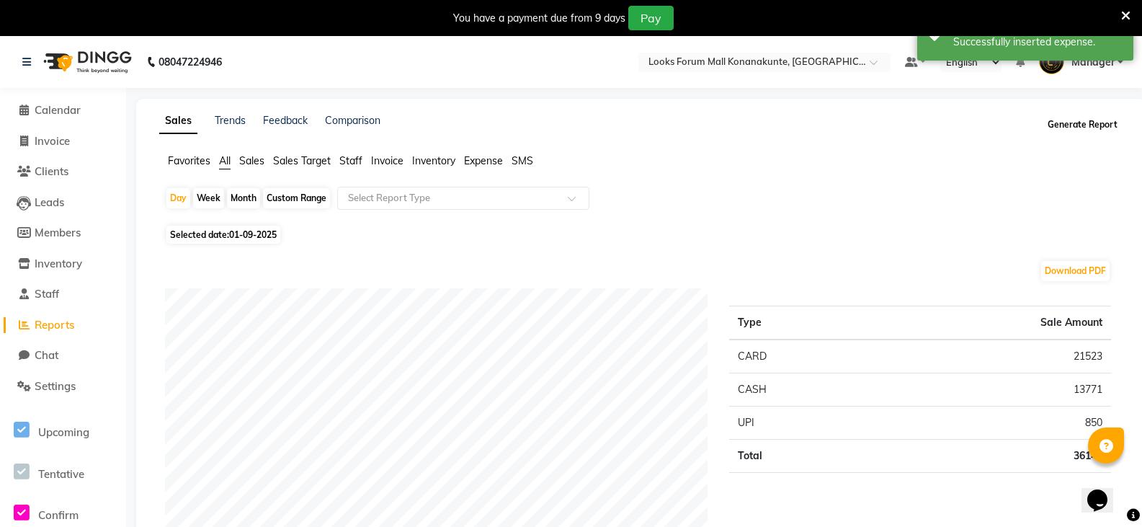
click at [1091, 125] on button "Generate Report" at bounding box center [1082, 125] width 77 height 20
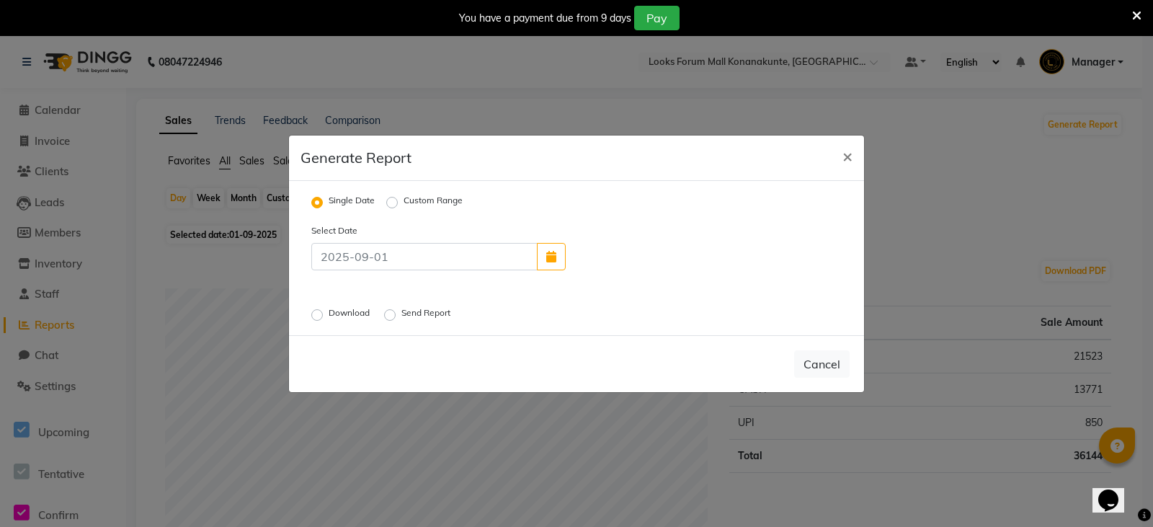
click at [329, 315] on label "Download" at bounding box center [351, 314] width 44 height 17
click at [320, 315] on input "Download" at bounding box center [319, 314] width 10 height 10
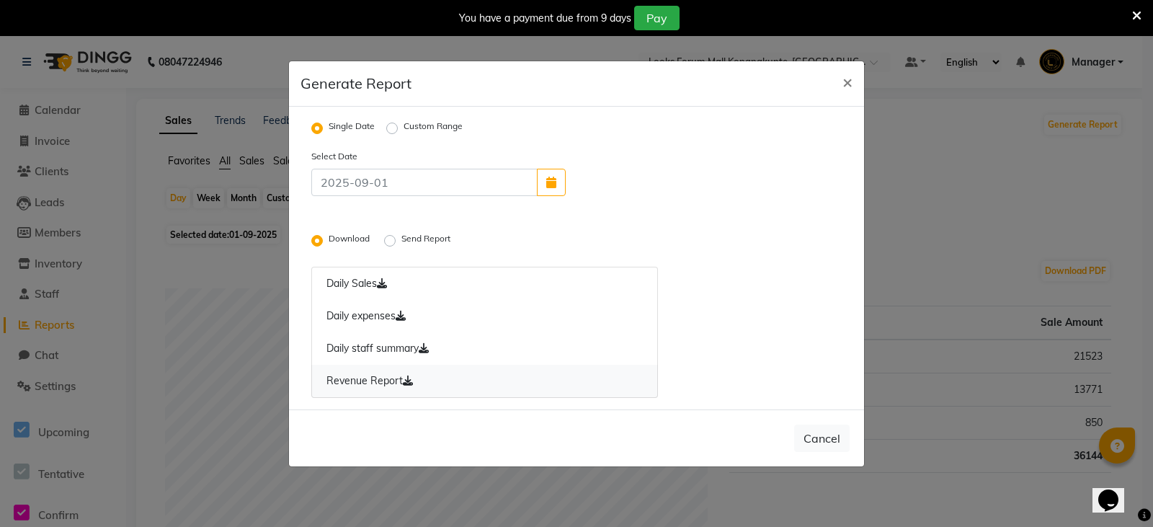
click at [394, 381] on link "Revenue Report" at bounding box center [484, 381] width 347 height 33
click at [355, 314] on link "Daily expenses" at bounding box center [484, 316] width 347 height 33
click at [379, 346] on link "Daily staff summary" at bounding box center [484, 348] width 347 height 33
click at [844, 83] on span "×" at bounding box center [848, 82] width 10 height 22
radio input "false"
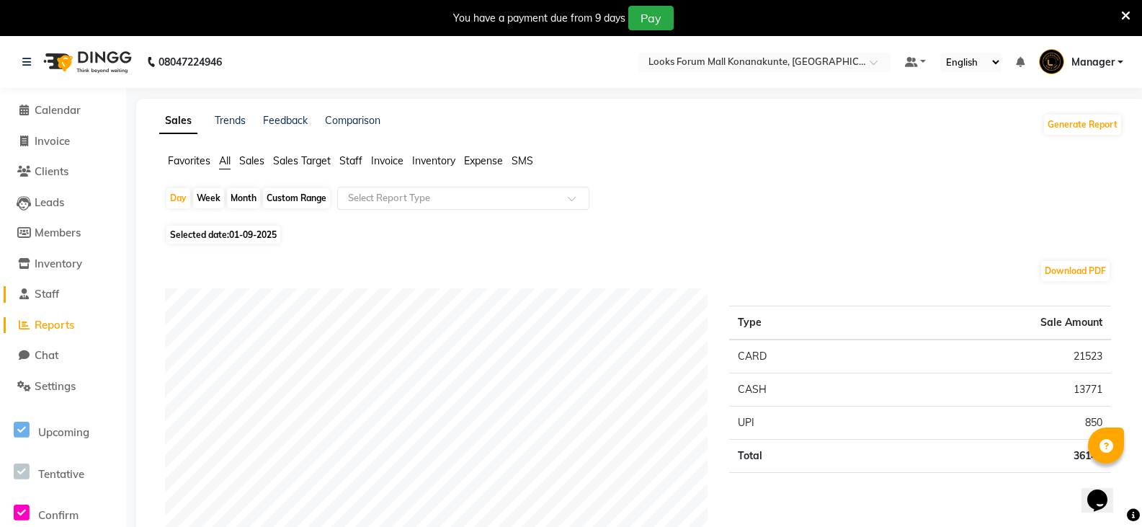
click at [59, 293] on span "Staff" at bounding box center [47, 294] width 25 height 14
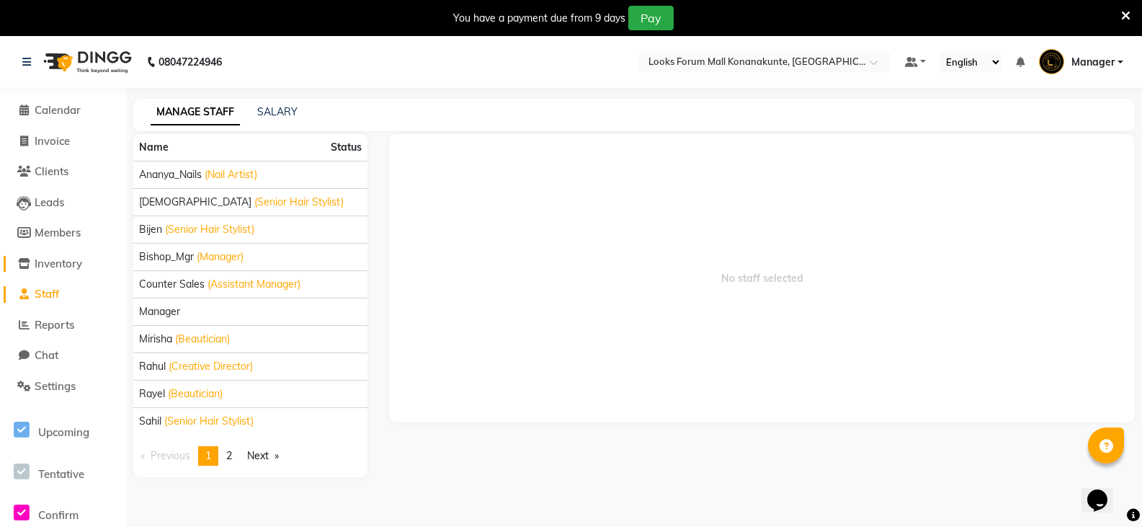
click at [59, 263] on span "Inventory" at bounding box center [59, 264] width 48 height 14
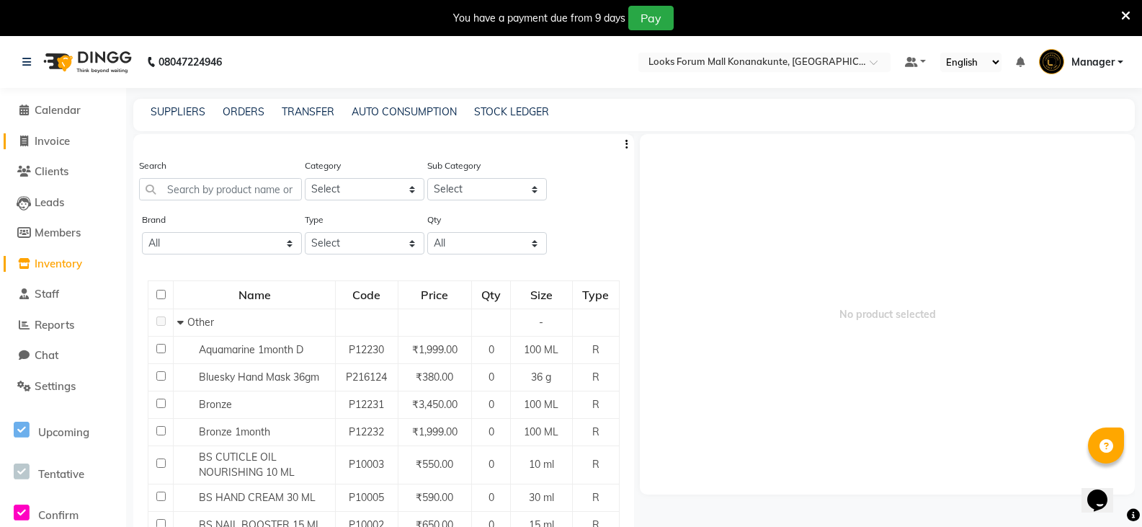
click at [56, 138] on span "Invoice" at bounding box center [52, 141] width 35 height 14
select select "service"
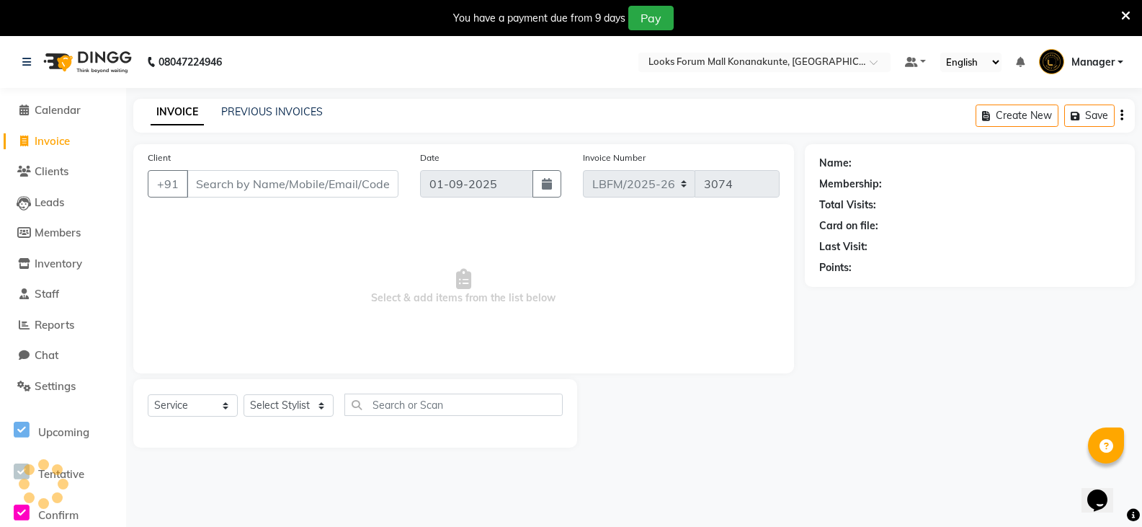
scroll to position [36, 0]
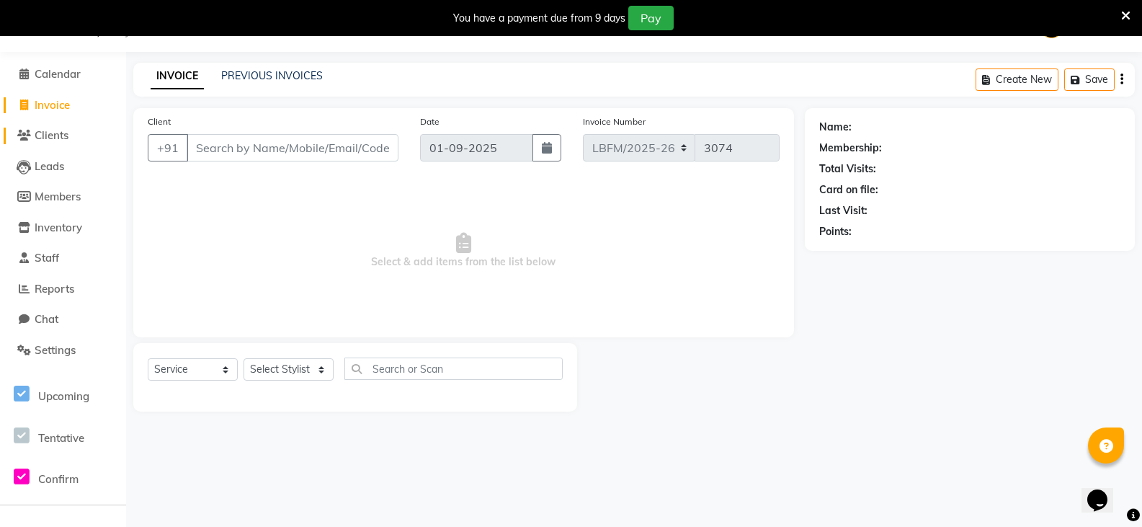
click at [56, 138] on span "Clients" at bounding box center [52, 135] width 34 height 14
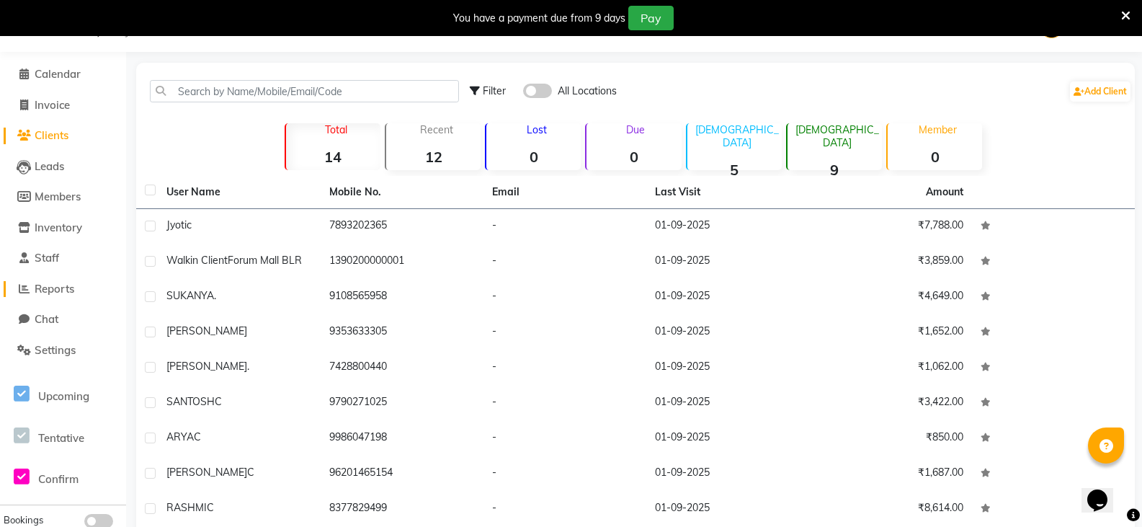
click at [70, 286] on span "Reports" at bounding box center [55, 289] width 40 height 14
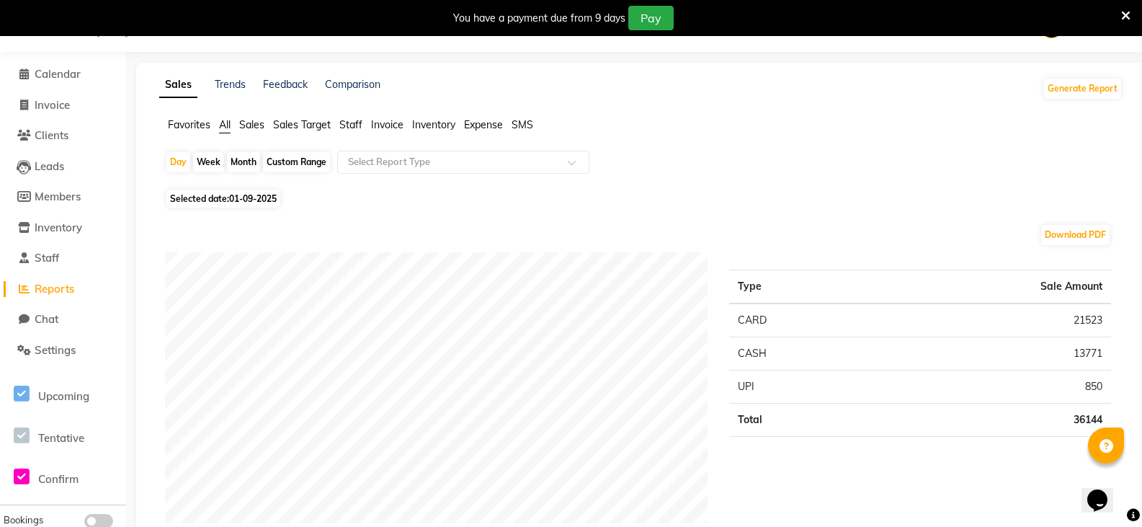
click at [349, 129] on span "Staff" at bounding box center [350, 124] width 23 height 13
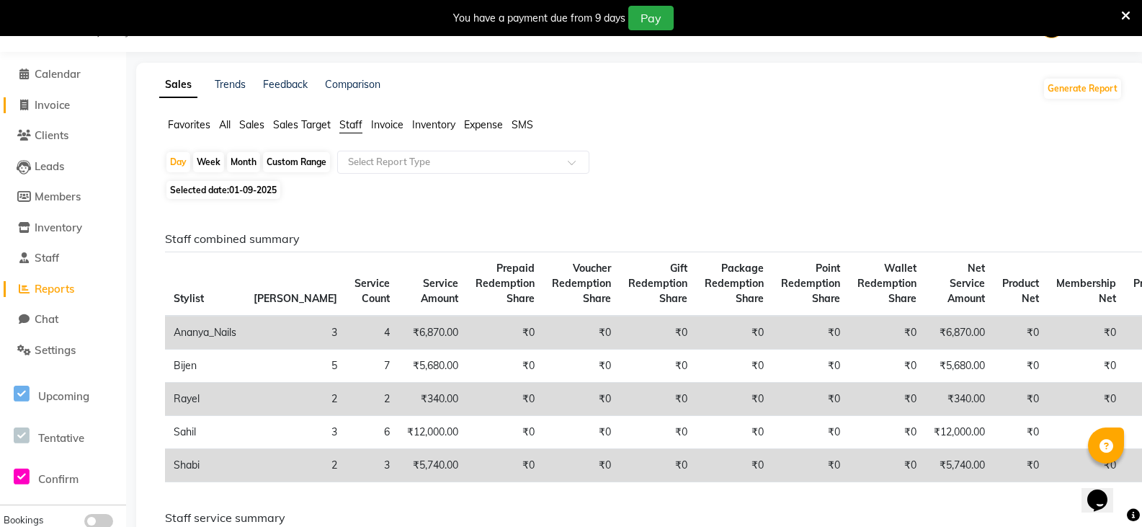
click at [49, 96] on li "Invoice" at bounding box center [63, 105] width 126 height 31
click at [51, 104] on span "Invoice" at bounding box center [52, 105] width 35 height 14
select select "service"
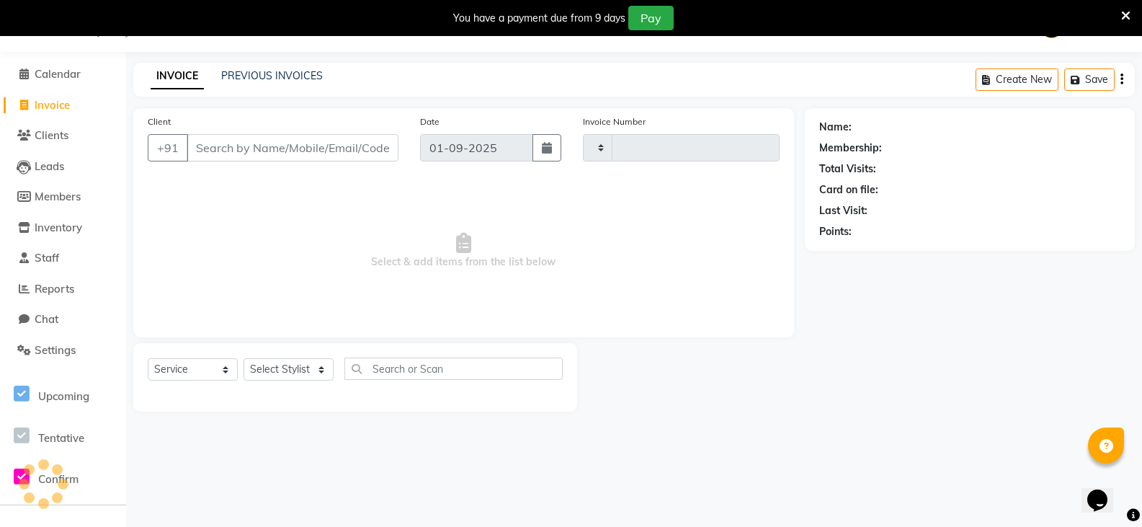
type input "3074"
select select "8945"
click at [53, 287] on span "Reports" at bounding box center [55, 289] width 40 height 14
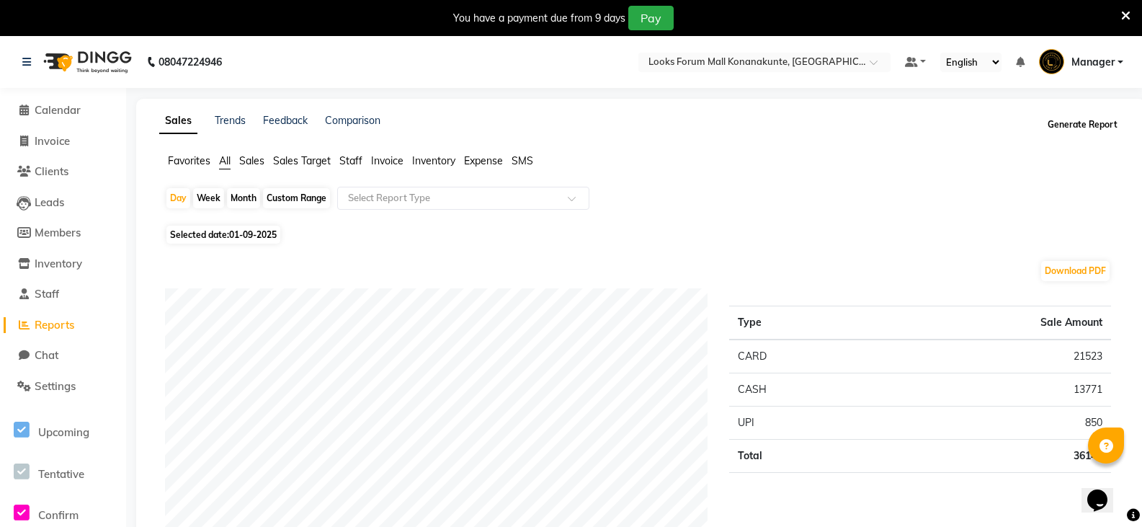
click at [1069, 123] on button "Generate Report" at bounding box center [1082, 125] width 77 height 20
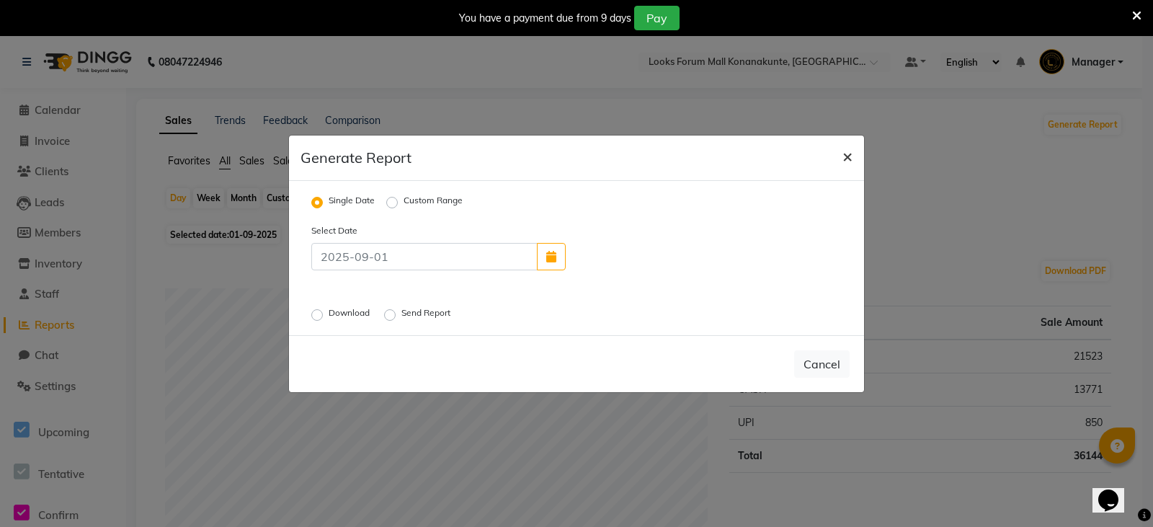
click at [847, 156] on span "×" at bounding box center [848, 156] width 10 height 22
